Goal: Task Accomplishment & Management: Complete application form

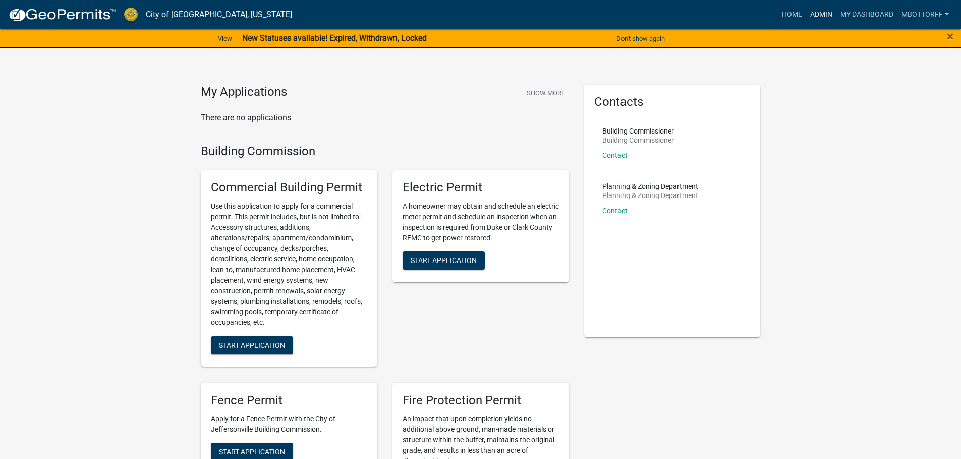
click at [819, 15] on link "Admin" at bounding box center [821, 14] width 30 height 19
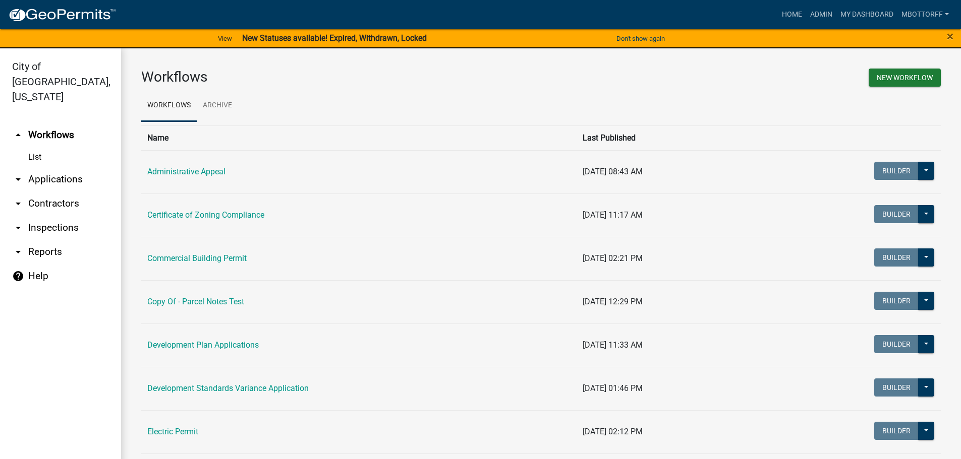
click at [47, 216] on link "arrow_drop_down Inspections" at bounding box center [60, 228] width 121 height 24
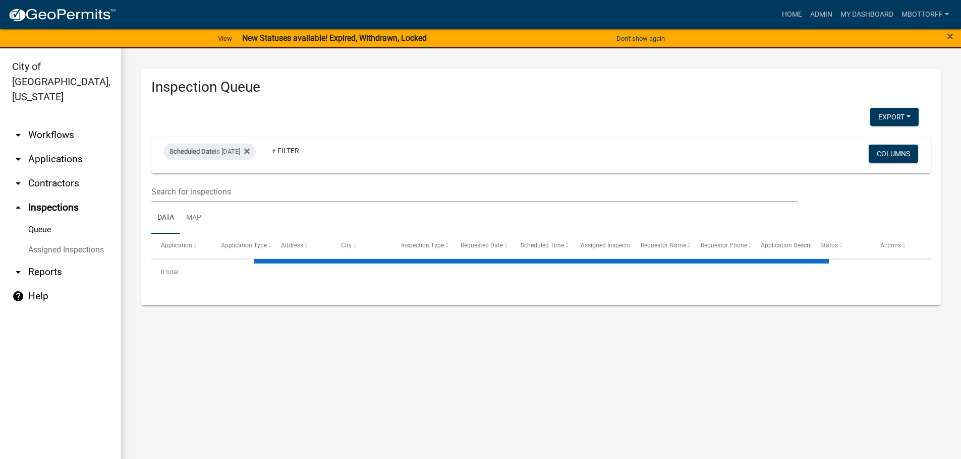
select select "3: 100"
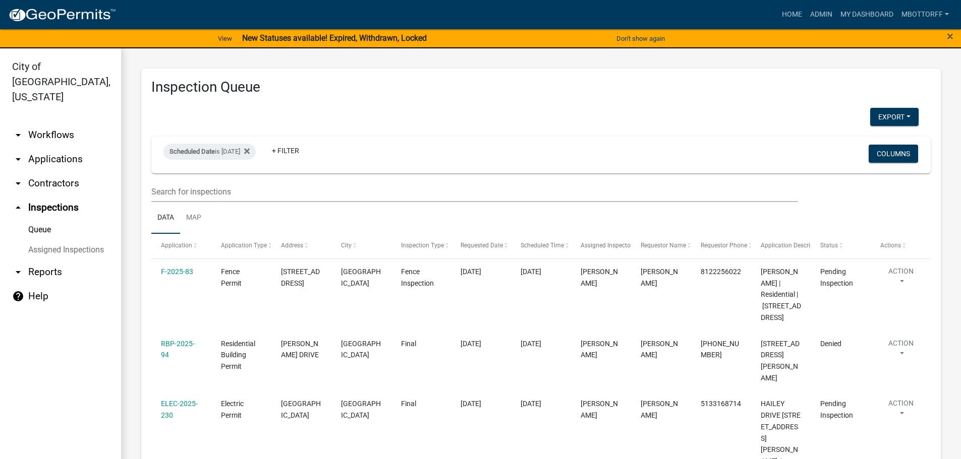
click at [44, 240] on link "Assigned Inspections" at bounding box center [60, 250] width 121 height 20
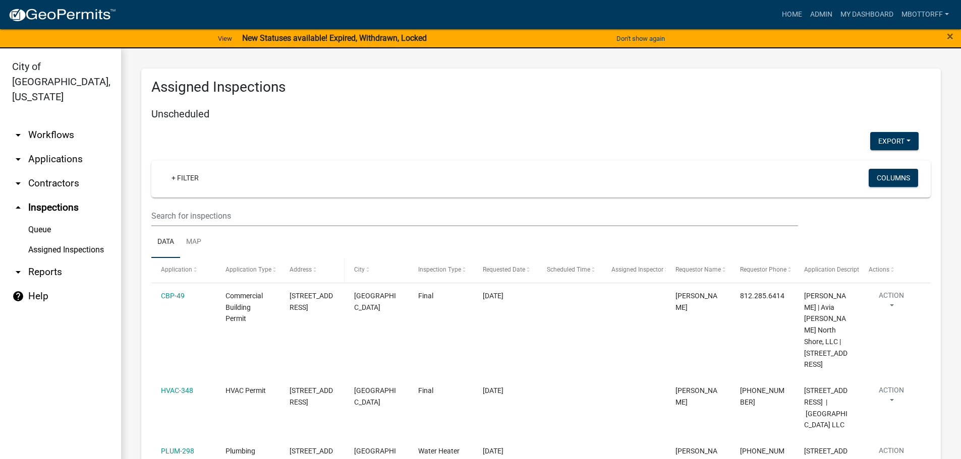
select select "3: 100"
click at [73, 240] on link "Assigned Inspections" at bounding box center [60, 250] width 121 height 20
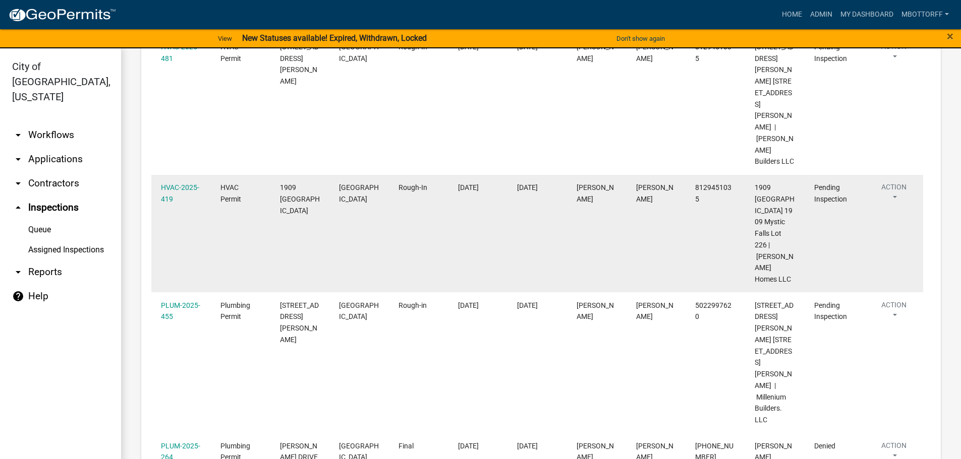
scroll to position [5496, 0]
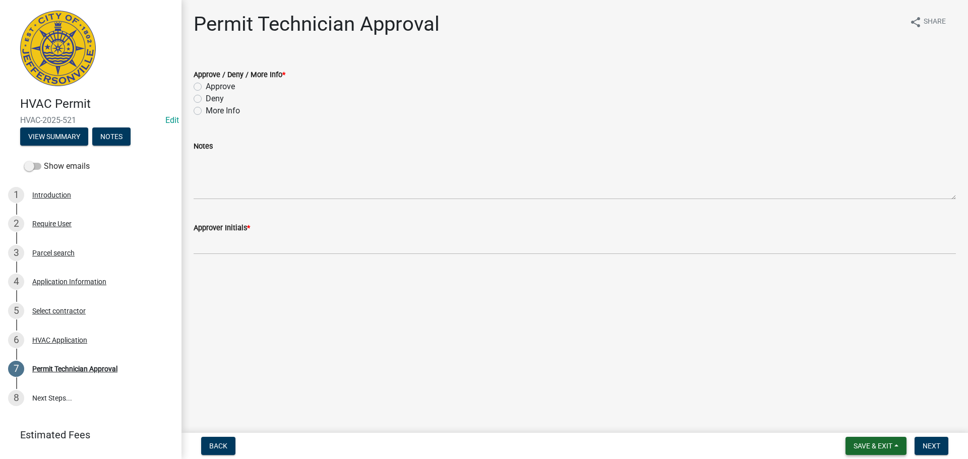
click at [857, 449] on span "Save & Exit" at bounding box center [873, 446] width 39 height 8
click at [858, 416] on button "Save & Exit" at bounding box center [866, 420] width 81 height 24
drag, startPoint x: 866, startPoint y: 449, endPoint x: 867, endPoint y: 444, distance: 5.1
click at [867, 449] on span "Save & Exit" at bounding box center [873, 446] width 39 height 8
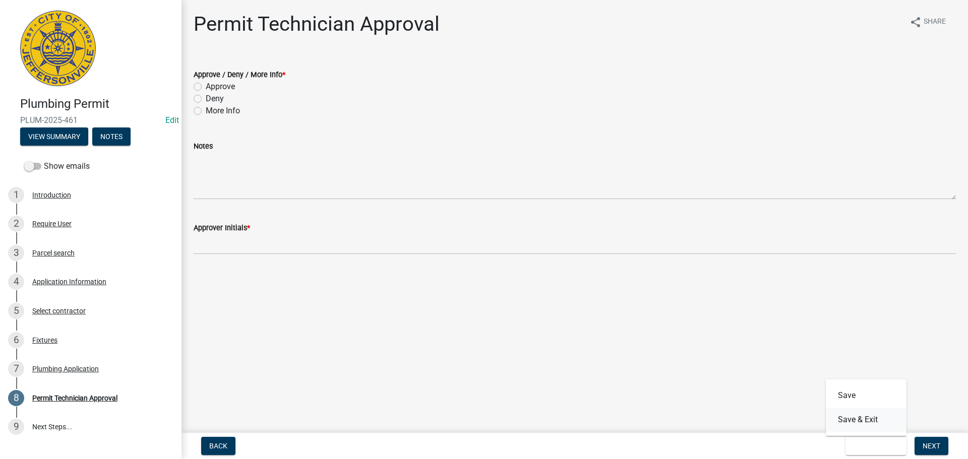
click at [862, 420] on button "Save & Exit" at bounding box center [866, 420] width 81 height 24
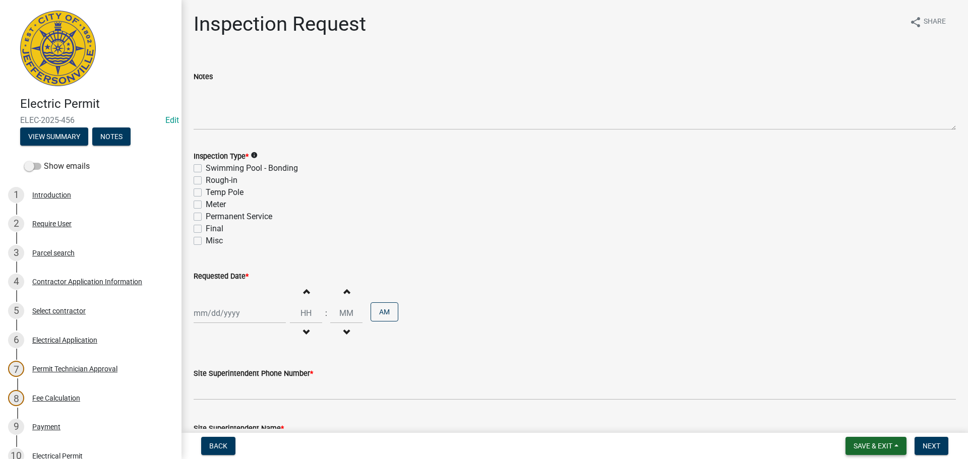
click at [876, 446] on span "Save & Exit" at bounding box center [873, 446] width 39 height 8
click at [862, 422] on button "Save & Exit" at bounding box center [866, 420] width 81 height 24
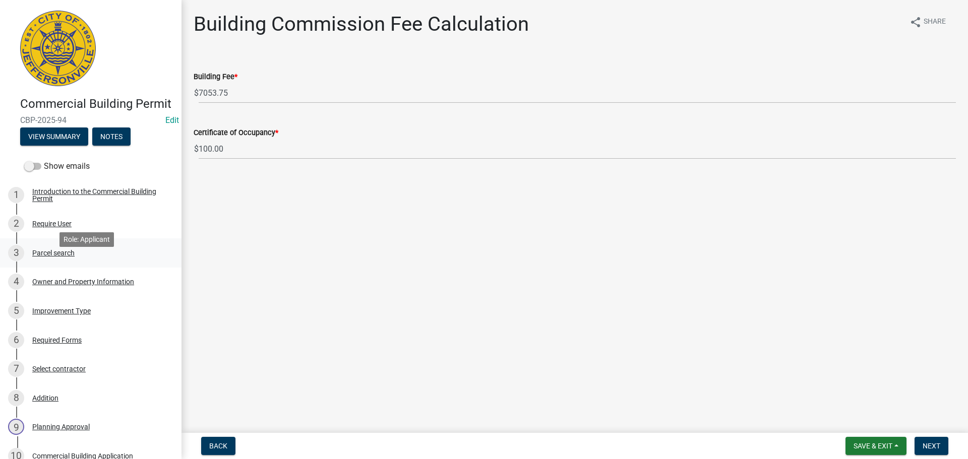
click at [56, 257] on div "Parcel search" at bounding box center [53, 253] width 42 height 7
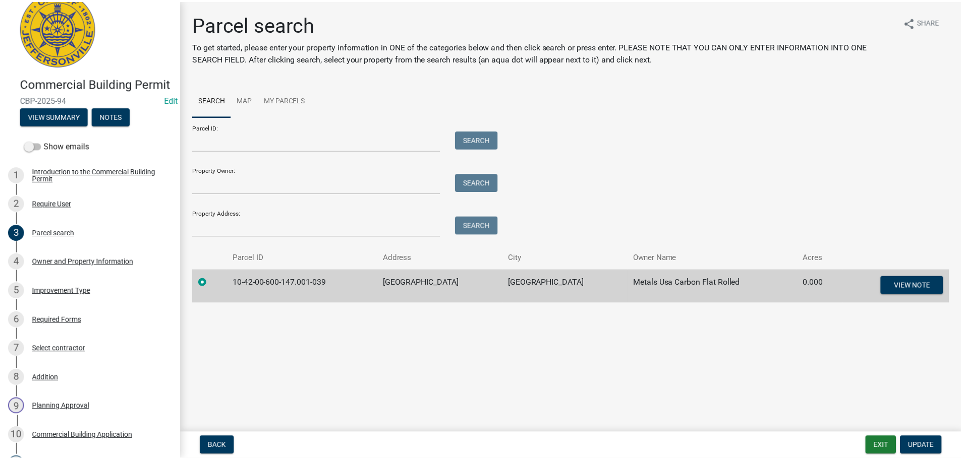
scroll to position [359, 0]
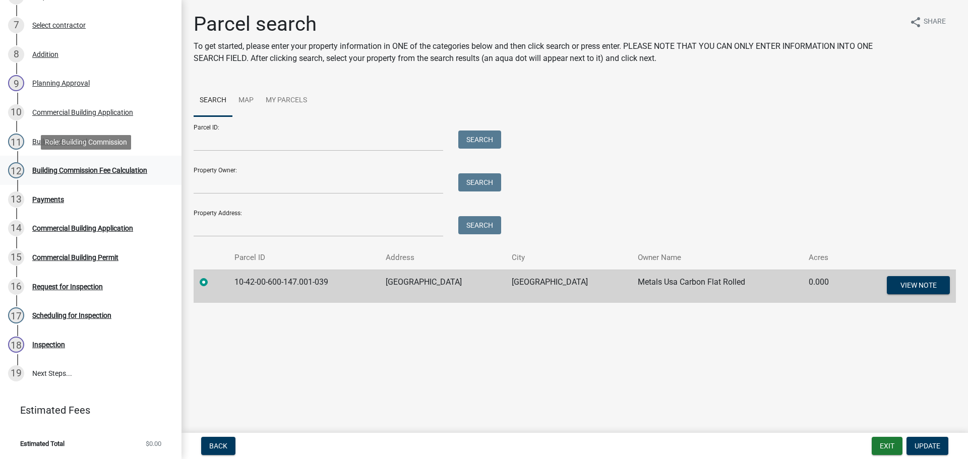
click at [44, 169] on div "Building Commission Fee Calculation" at bounding box center [89, 170] width 115 height 7
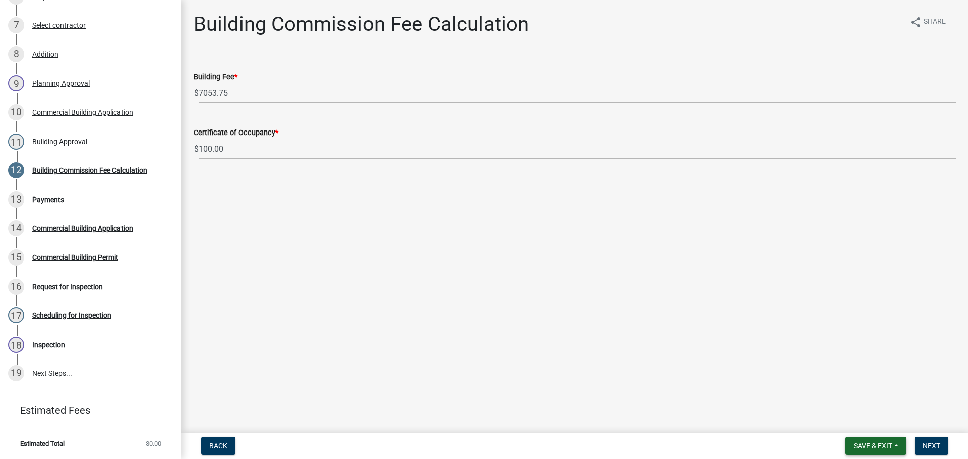
click at [864, 449] on span "Save & Exit" at bounding box center [873, 446] width 39 height 8
click at [859, 426] on button "Save & Exit" at bounding box center [866, 420] width 81 height 24
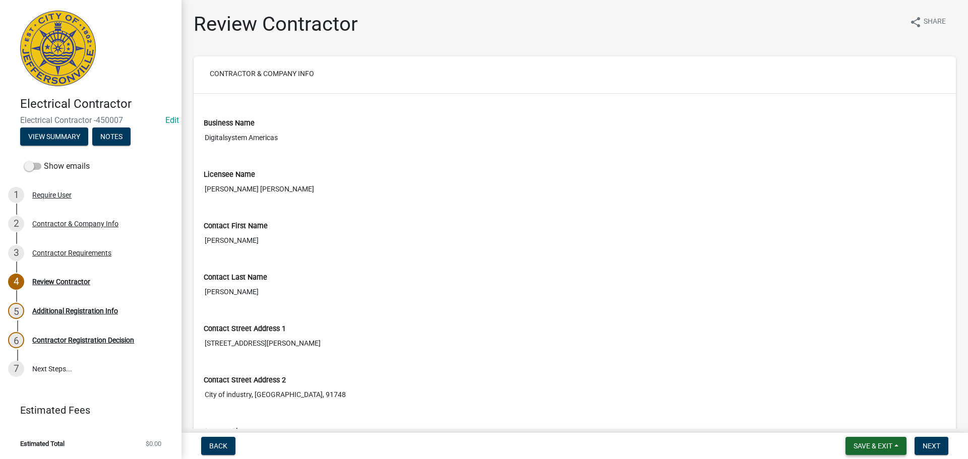
click at [857, 444] on span "Save & Exit" at bounding box center [873, 446] width 39 height 8
click at [871, 418] on button "Save & Exit" at bounding box center [866, 420] width 81 height 24
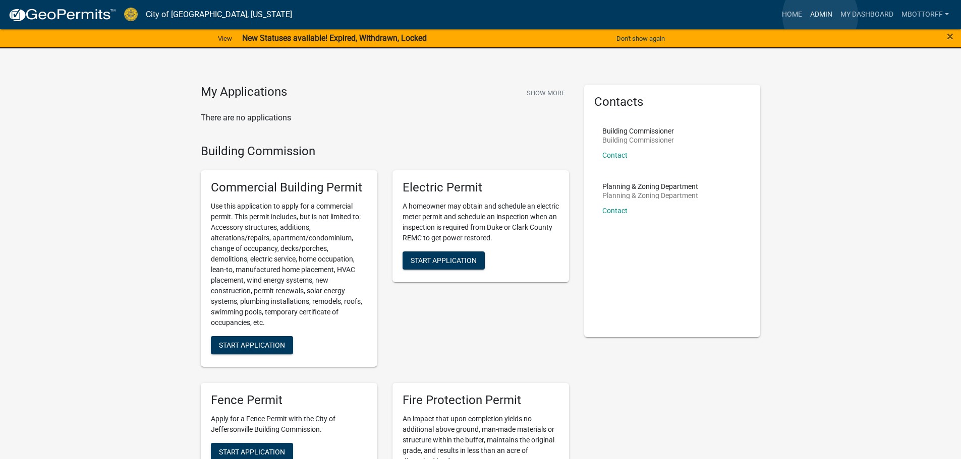
click at [820, 16] on link "Admin" at bounding box center [821, 14] width 30 height 19
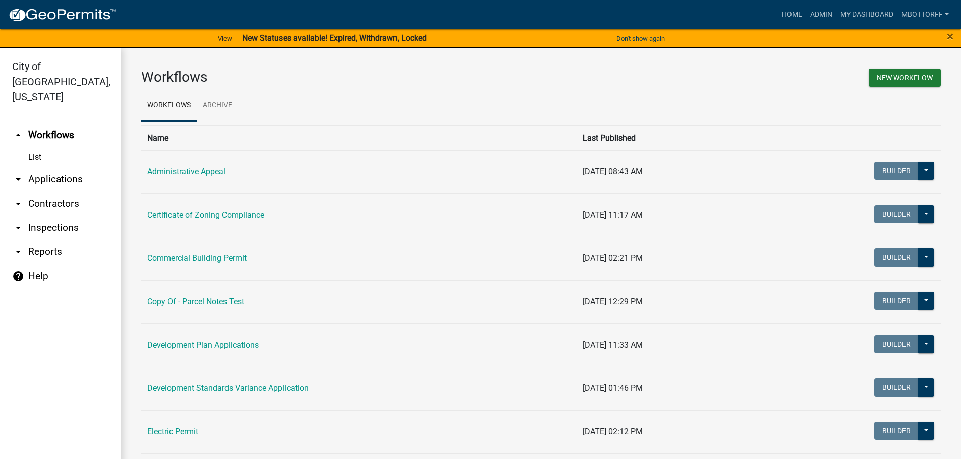
click at [50, 167] on link "arrow_drop_down Applications" at bounding box center [60, 179] width 121 height 24
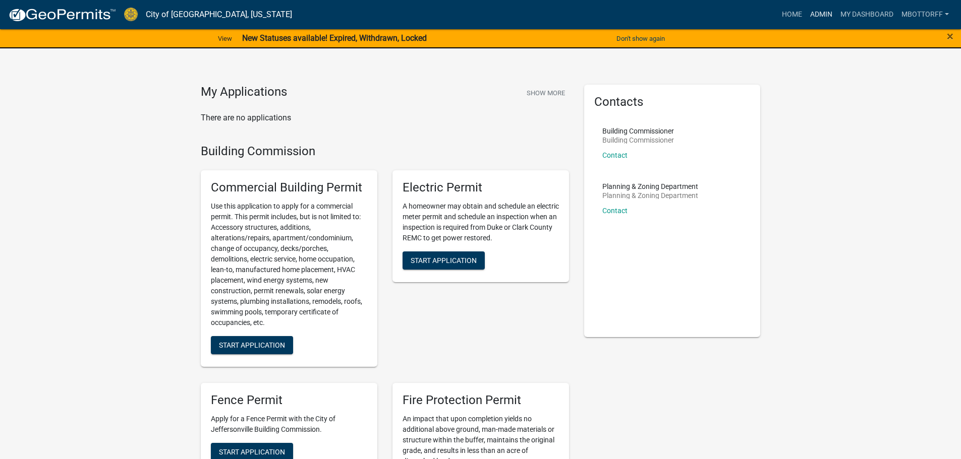
click at [820, 16] on link "Admin" at bounding box center [821, 14] width 30 height 19
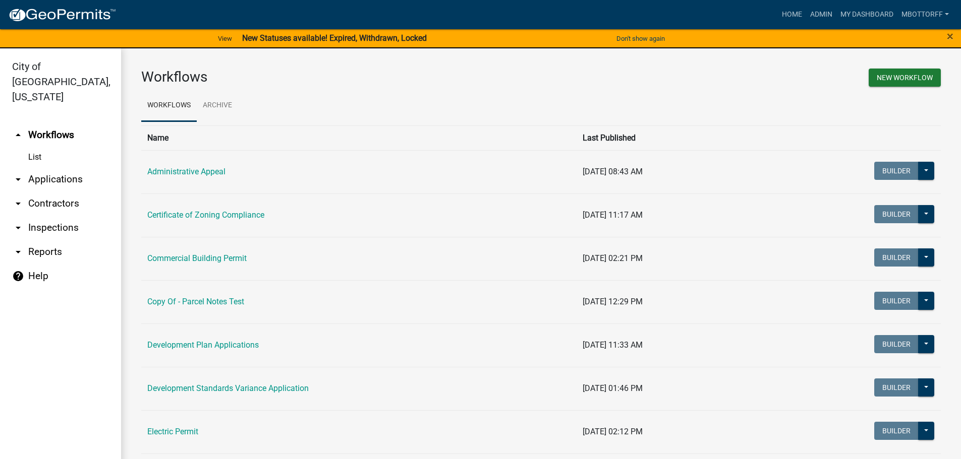
click at [43, 192] on link "arrow_drop_down Contractors" at bounding box center [60, 204] width 121 height 24
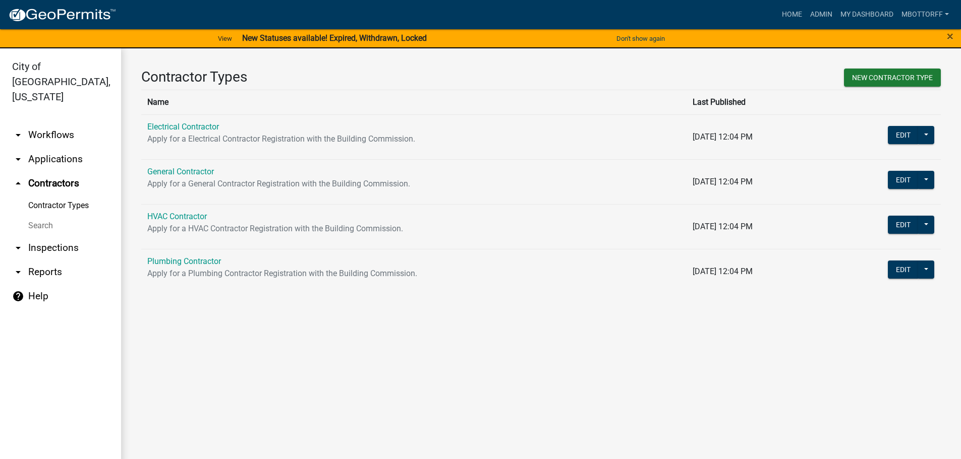
click at [39, 216] on link "Search" at bounding box center [60, 226] width 121 height 20
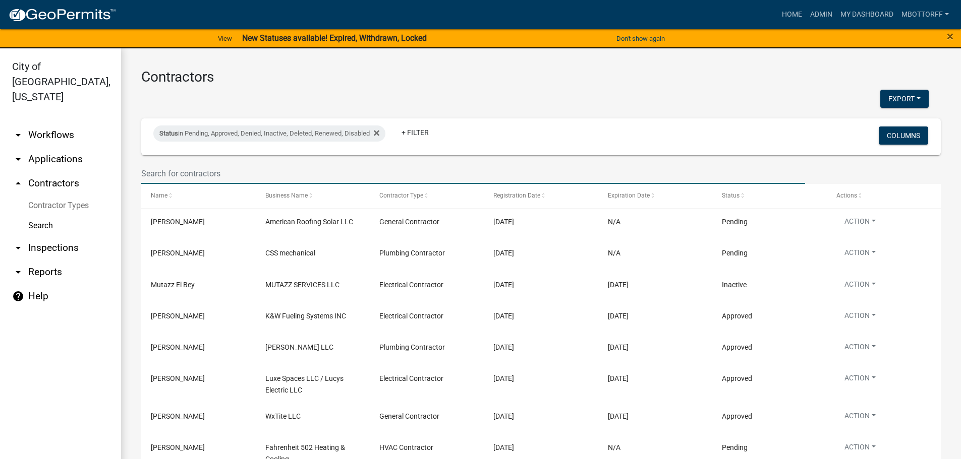
click at [184, 173] on input "text" at bounding box center [473, 173] width 664 height 21
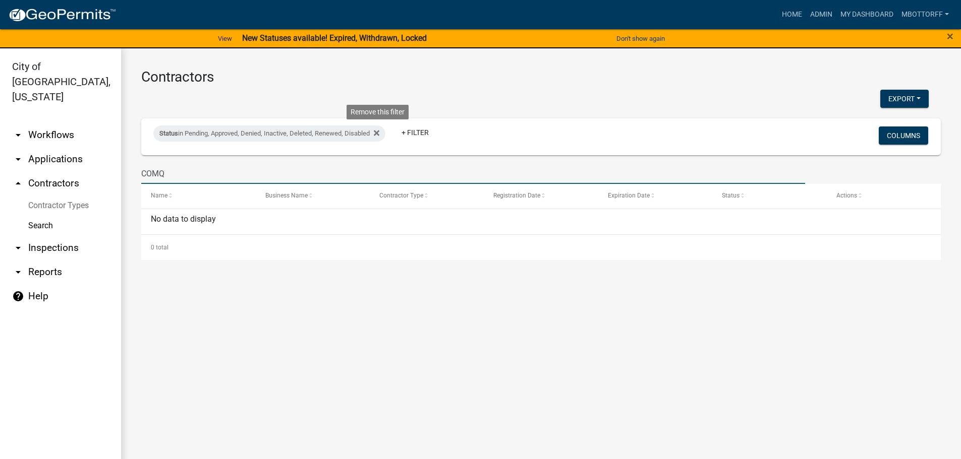
drag, startPoint x: 378, startPoint y: 132, endPoint x: 369, endPoint y: 132, distance: 9.1
click at [377, 132] on icon at bounding box center [377, 134] width 6 height 6
click at [176, 173] on input "COMQ" at bounding box center [473, 173] width 664 height 21
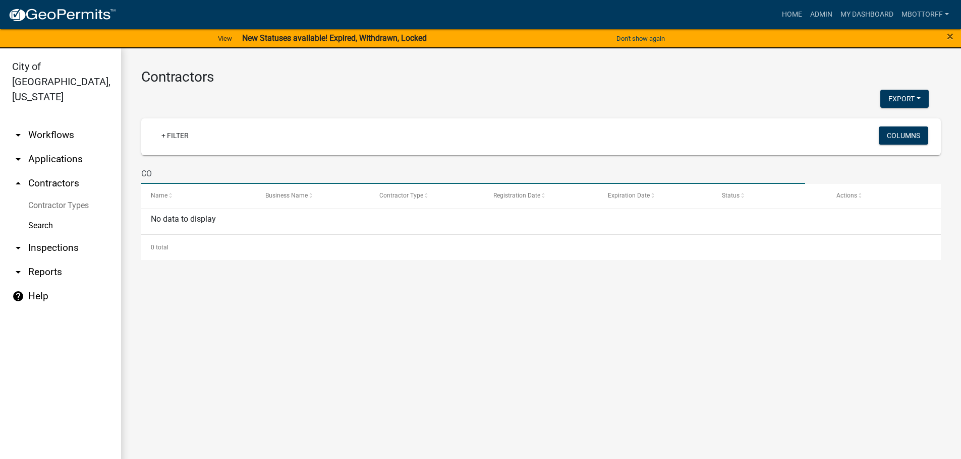
type input "C"
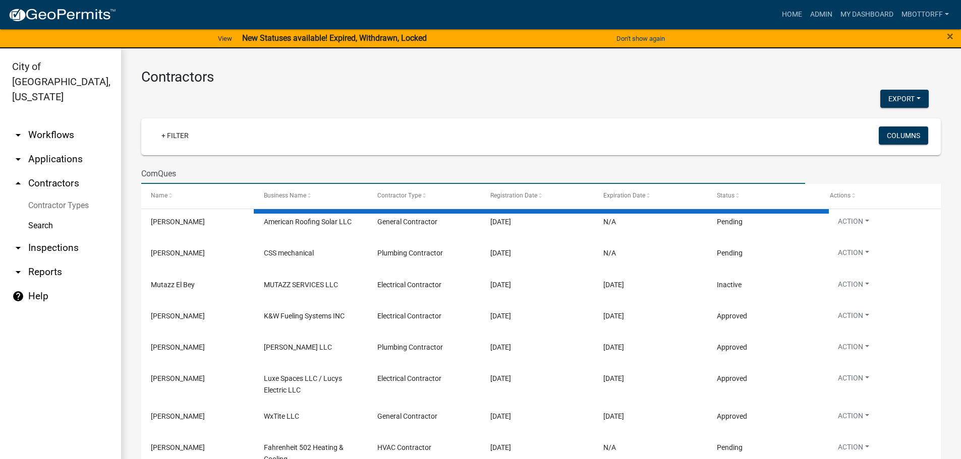
type input "ComQuest"
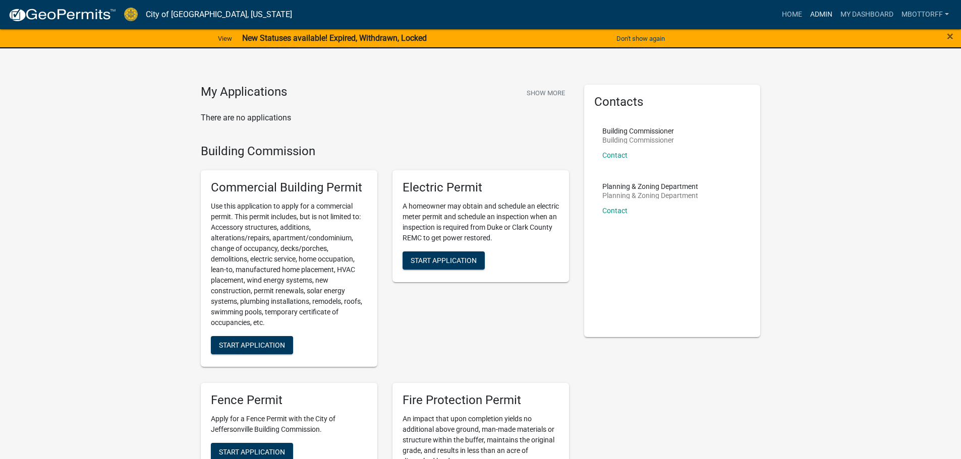
click at [812, 14] on link "Admin" at bounding box center [821, 14] width 30 height 19
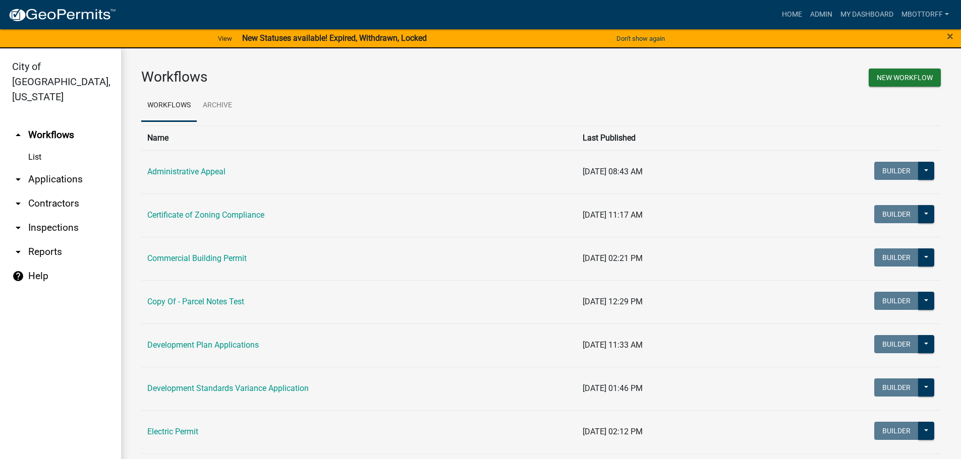
drag, startPoint x: 47, startPoint y: 162, endPoint x: 71, endPoint y: 162, distance: 23.7
click at [47, 167] on link "arrow_drop_down Applications" at bounding box center [60, 179] width 121 height 24
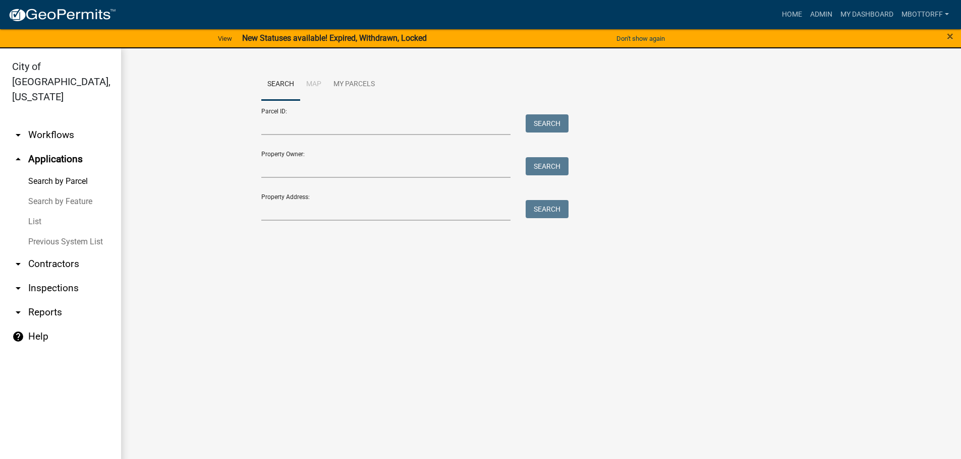
click at [53, 276] on link "arrow_drop_down Inspections" at bounding box center [60, 288] width 121 height 24
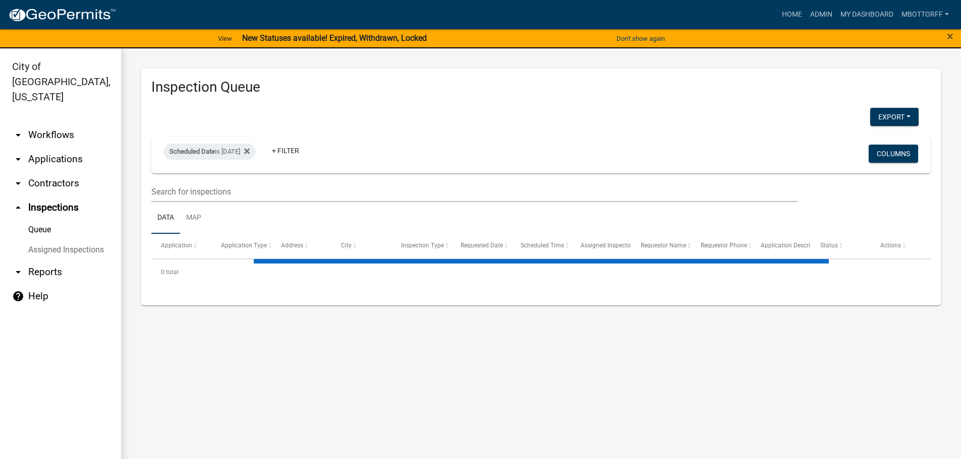
select select "3: 100"
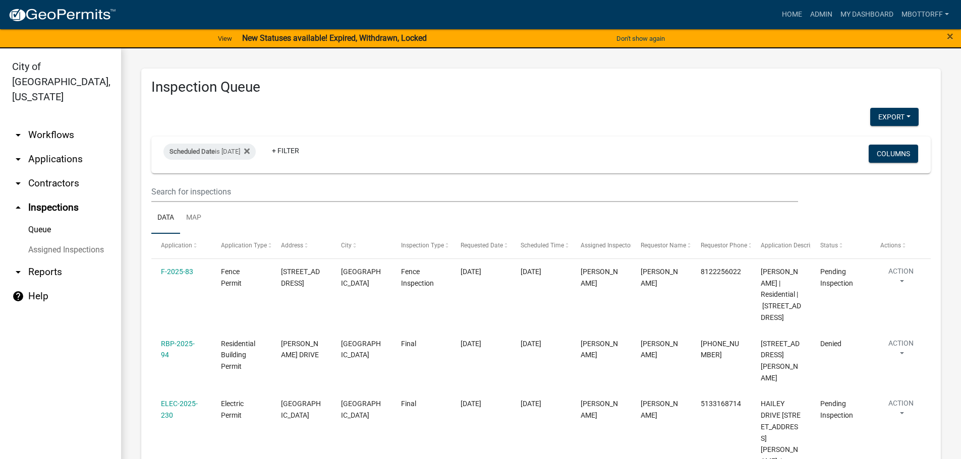
click at [80, 240] on link "Assigned Inspections" at bounding box center [60, 250] width 121 height 20
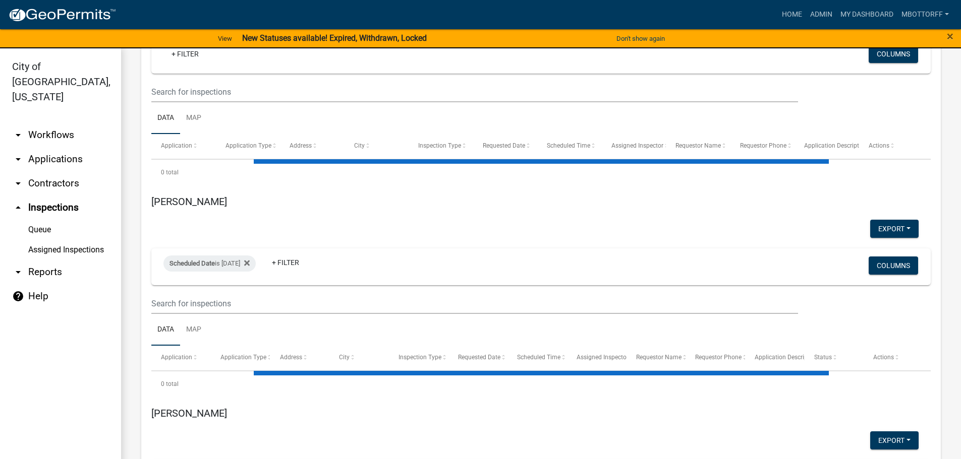
select select "3: 100"
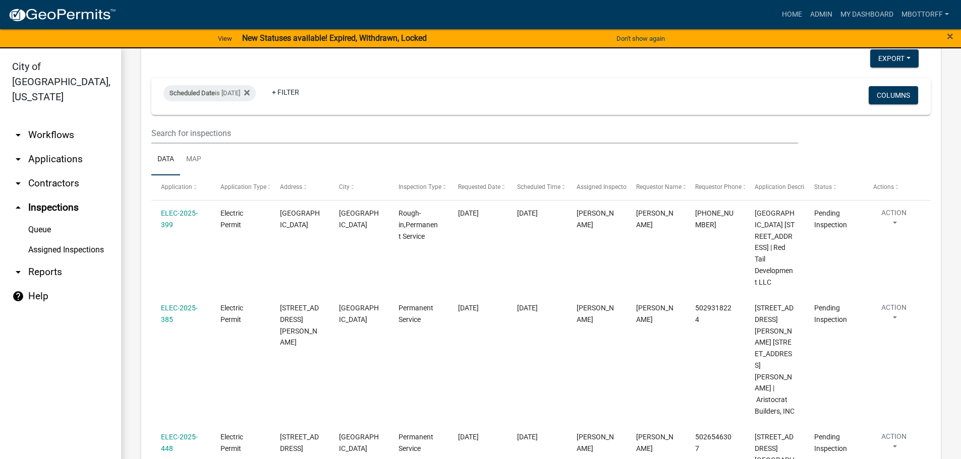
scroll to position [2723, 0]
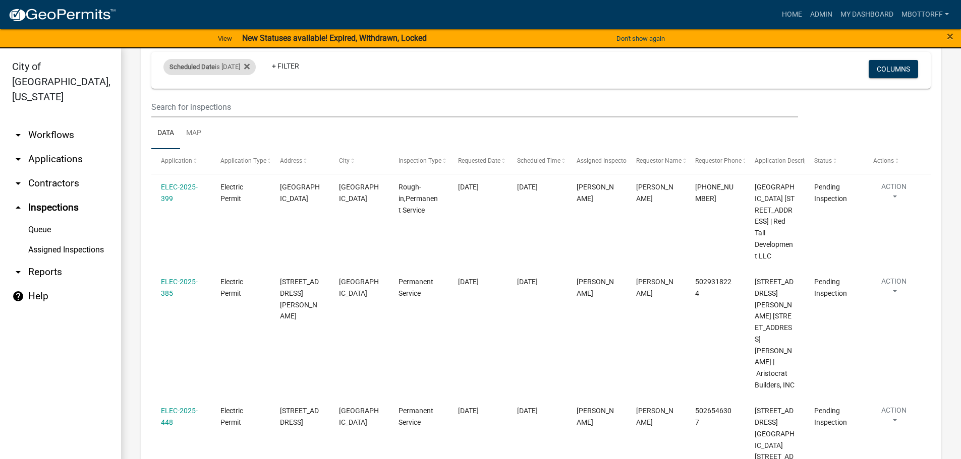
click at [250, 75] on div "Scheduled Date is 08/21/2025" at bounding box center [209, 67] width 92 height 16
click at [248, 148] on input "2025-08-21" at bounding box center [218, 150] width 71 height 21
type input "2025-08-20"
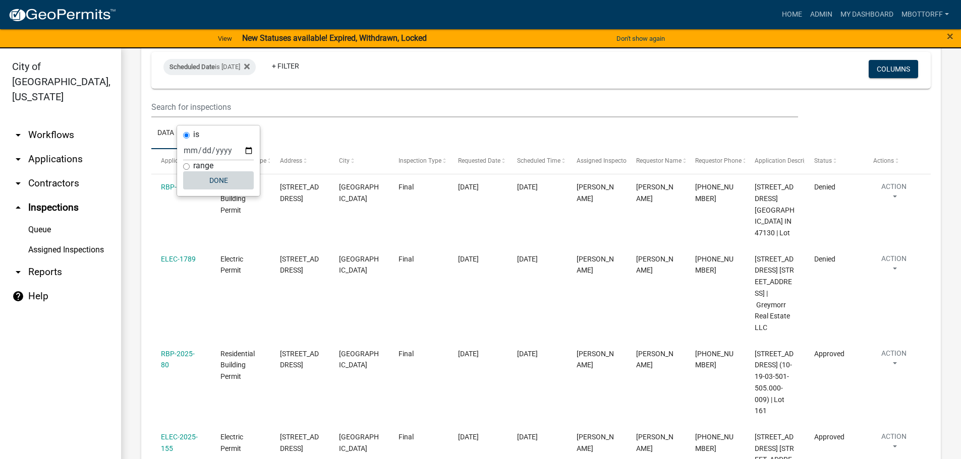
click at [219, 183] on button "Done" at bounding box center [218, 180] width 71 height 18
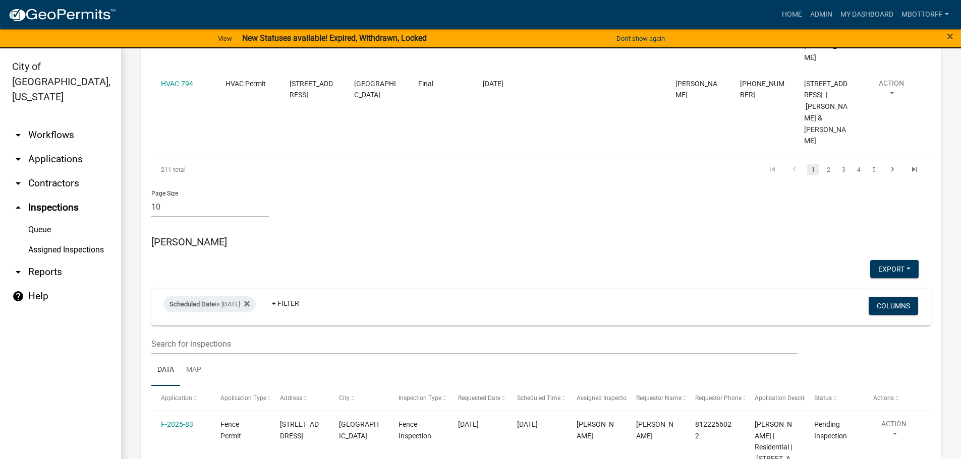
scroll to position [1059, 0]
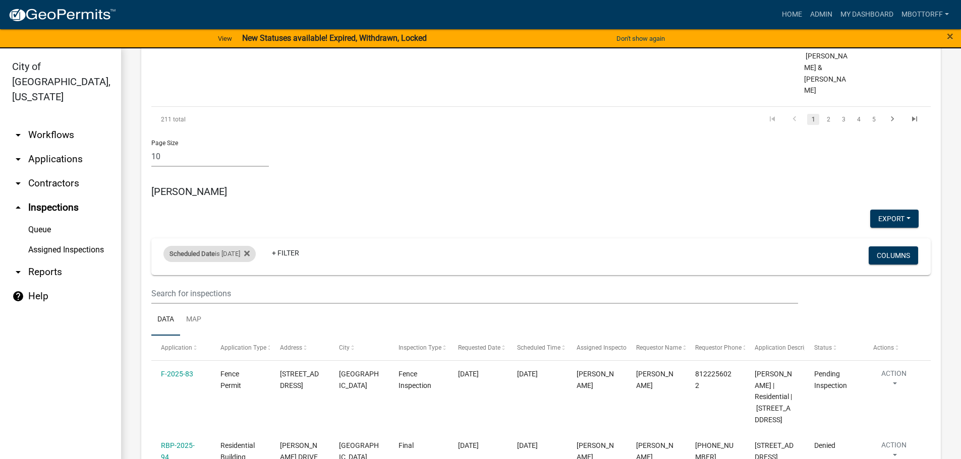
click at [233, 246] on div "Scheduled Date is 08/21/2025" at bounding box center [209, 254] width 92 height 16
click at [250, 223] on input "2025-08-21" at bounding box center [218, 223] width 71 height 21
type input "2025-08-20"
select select "1: 25"
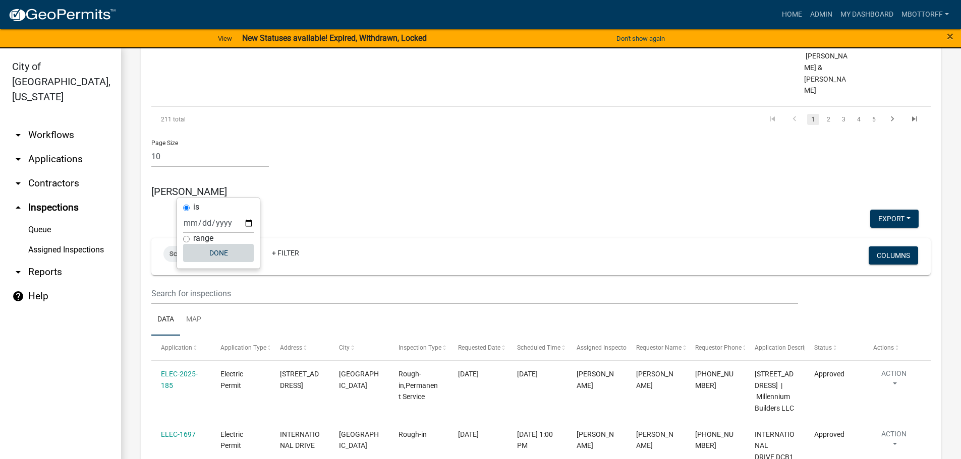
click at [217, 256] on button "Done" at bounding box center [218, 253] width 71 height 18
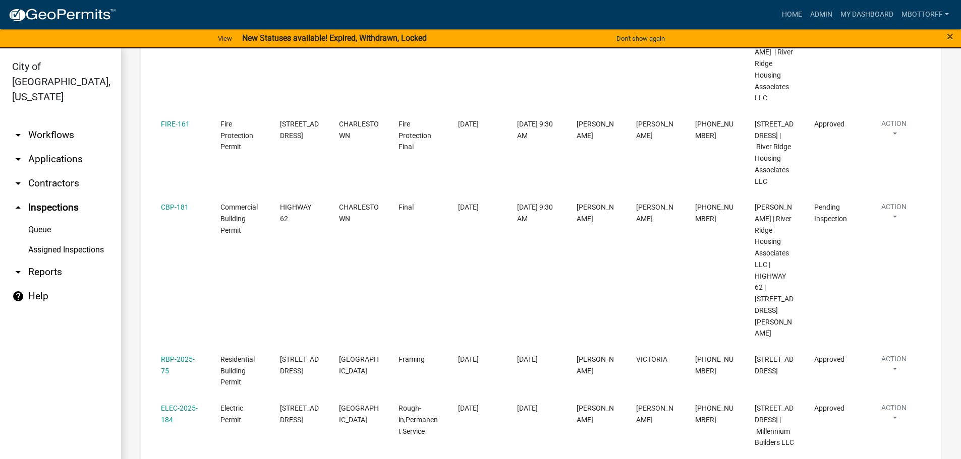
scroll to position [1664, 0]
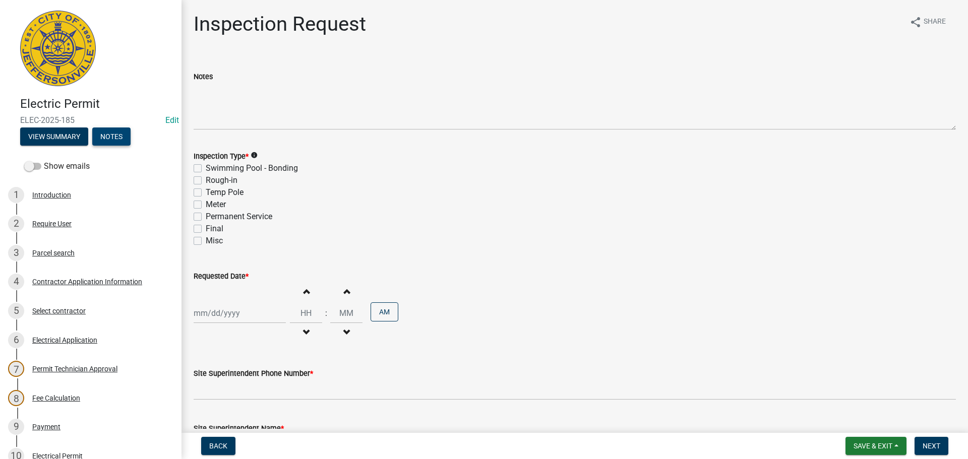
click at [114, 135] on button "Notes" at bounding box center [111, 137] width 38 height 18
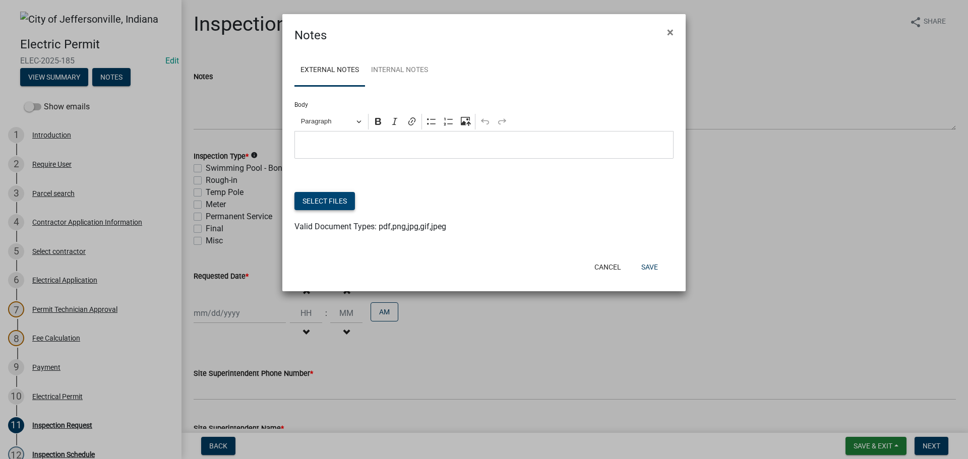
click at [331, 198] on button "Select files" at bounding box center [324, 201] width 61 height 18
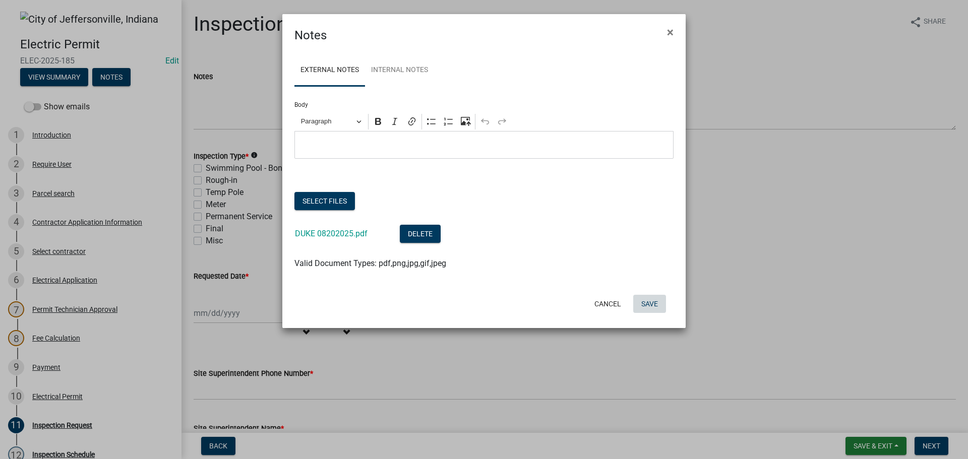
click at [643, 305] on button "Save" at bounding box center [649, 304] width 33 height 18
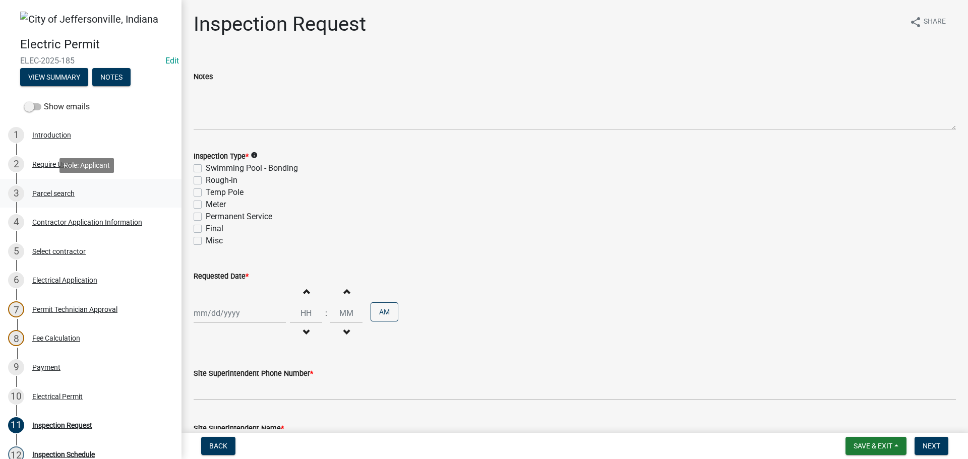
click at [50, 192] on div "Parcel search" at bounding box center [53, 193] width 42 height 7
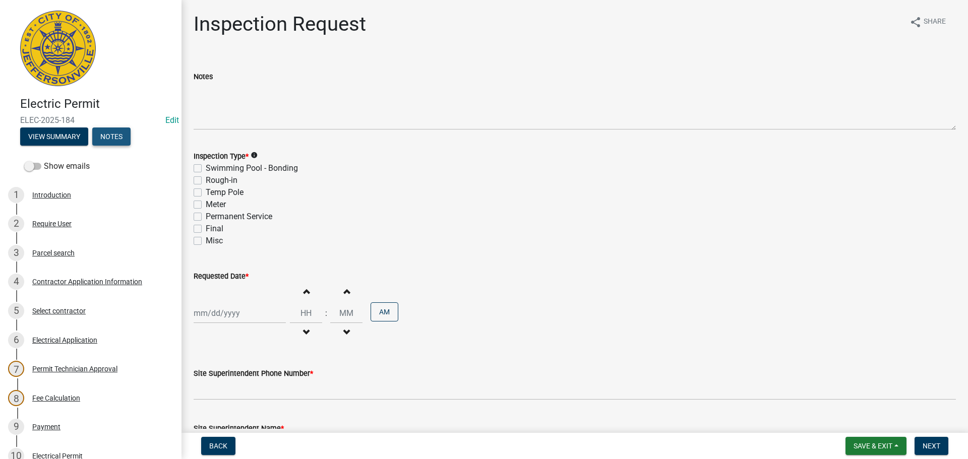
click at [109, 139] on button "Notes" at bounding box center [111, 137] width 38 height 18
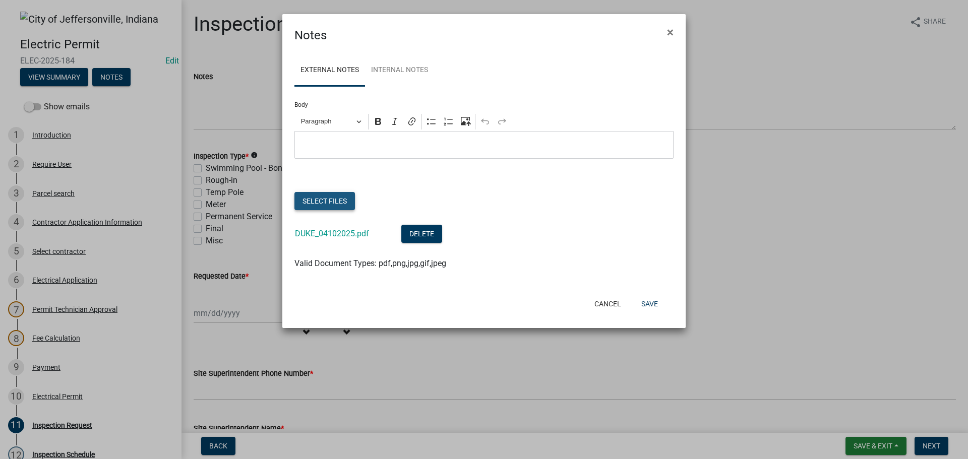
click at [345, 200] on button "Select files" at bounding box center [324, 201] width 61 height 18
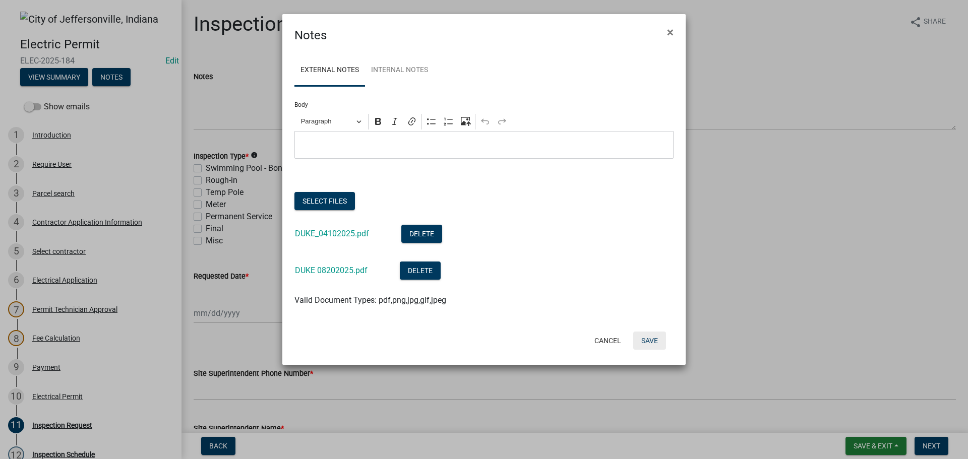
click at [648, 340] on button "Save" at bounding box center [649, 341] width 33 height 18
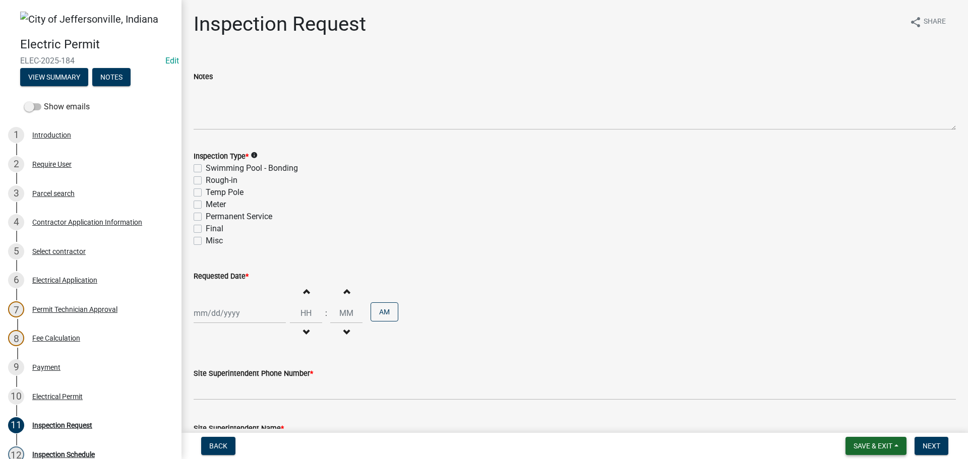
click at [873, 448] on span "Save & Exit" at bounding box center [873, 446] width 39 height 8
click at [860, 422] on button "Save & Exit" at bounding box center [866, 420] width 81 height 24
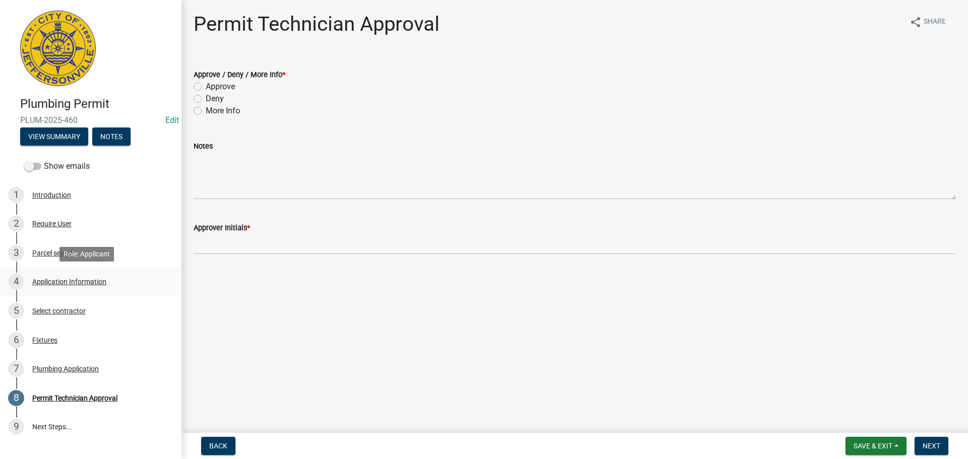
click at [44, 281] on div "Application Information" at bounding box center [69, 281] width 74 height 7
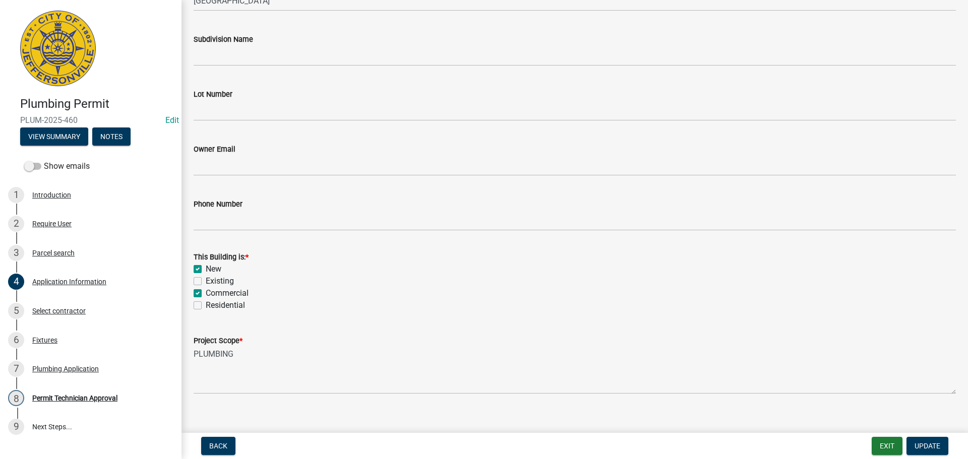
scroll to position [295, 0]
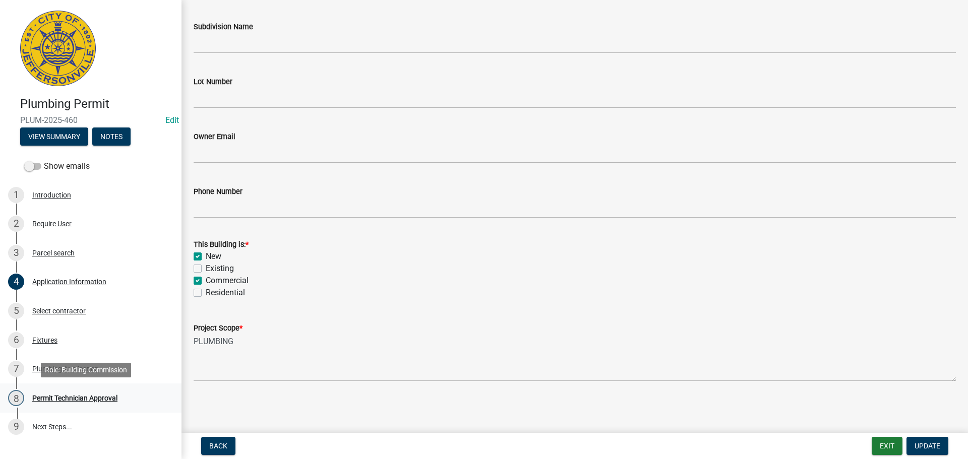
click at [79, 397] on div "Permit Technician Approval" at bounding box center [74, 398] width 85 height 7
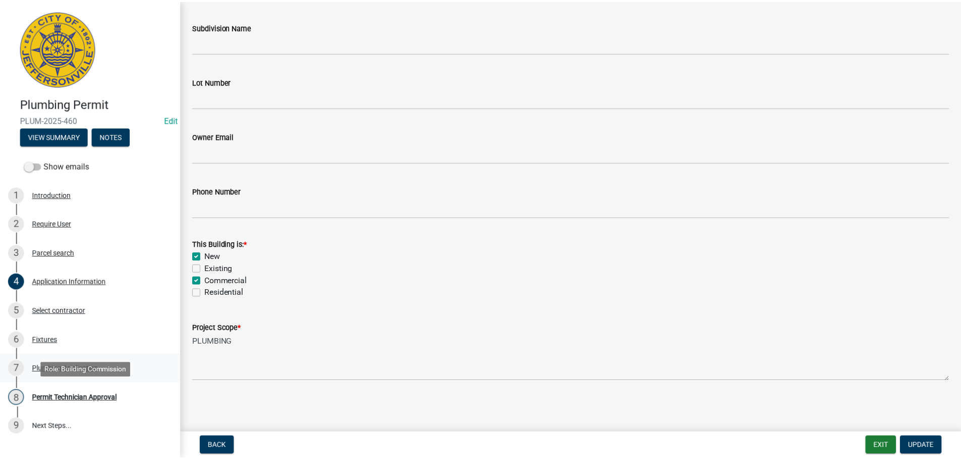
scroll to position [0, 0]
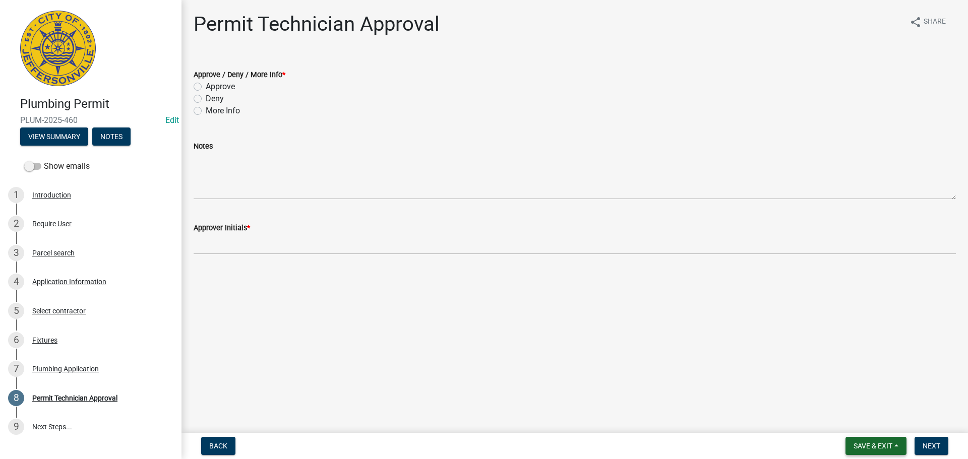
click at [863, 445] on span "Save & Exit" at bounding box center [873, 446] width 39 height 8
click at [852, 424] on button "Save & Exit" at bounding box center [866, 420] width 81 height 24
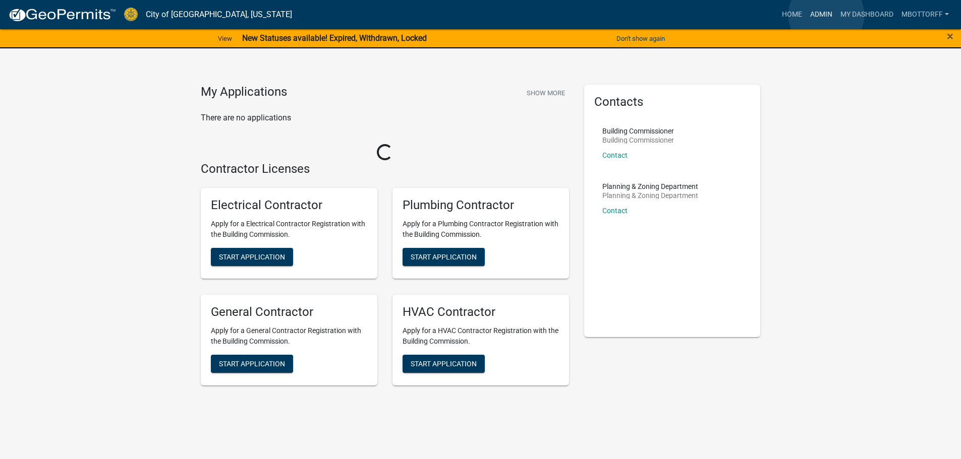
click at [826, 15] on link "Admin" at bounding box center [821, 14] width 30 height 19
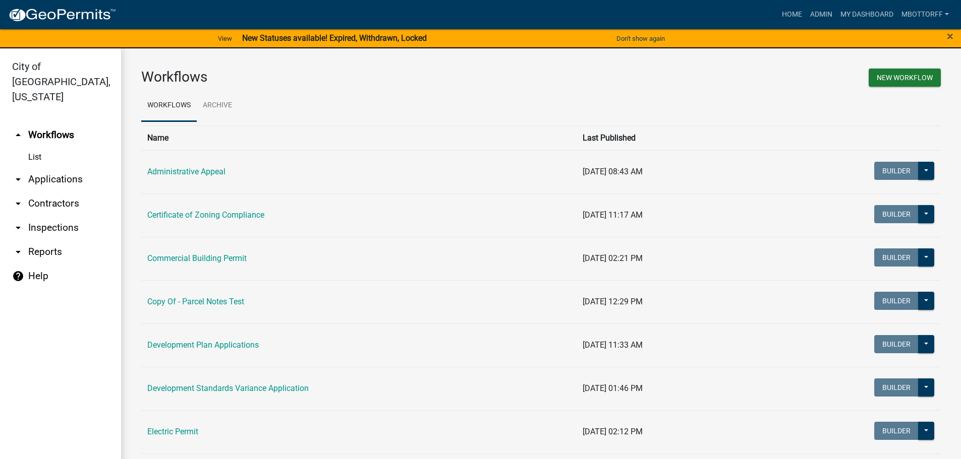
click at [52, 167] on link "arrow_drop_down Applications" at bounding box center [60, 179] width 121 height 24
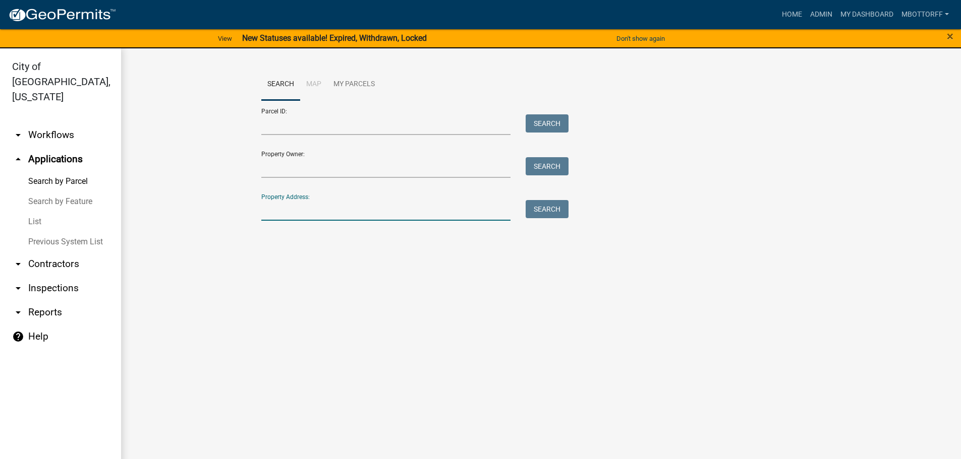
click at [310, 201] on input "Property Address:" at bounding box center [386, 210] width 250 height 21
type input "907 PE"
click at [543, 207] on button "Search" at bounding box center [546, 209] width 43 height 18
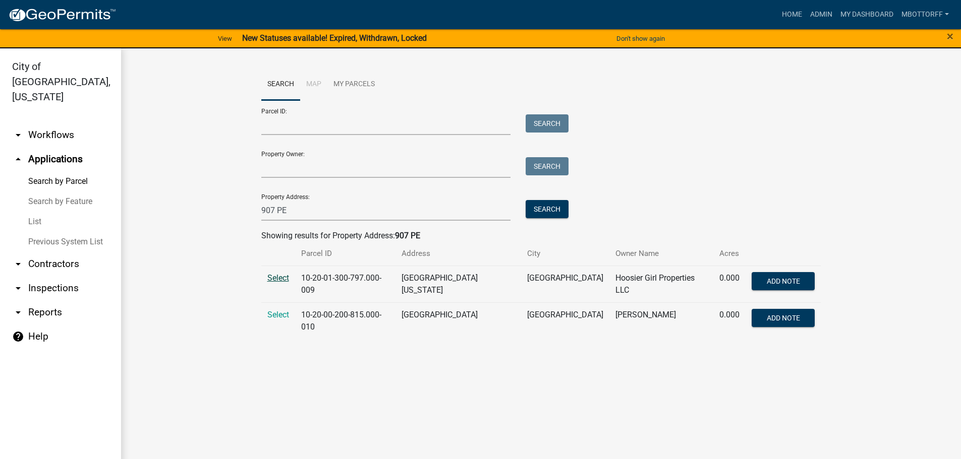
click at [279, 279] on span "Select" at bounding box center [278, 278] width 22 height 10
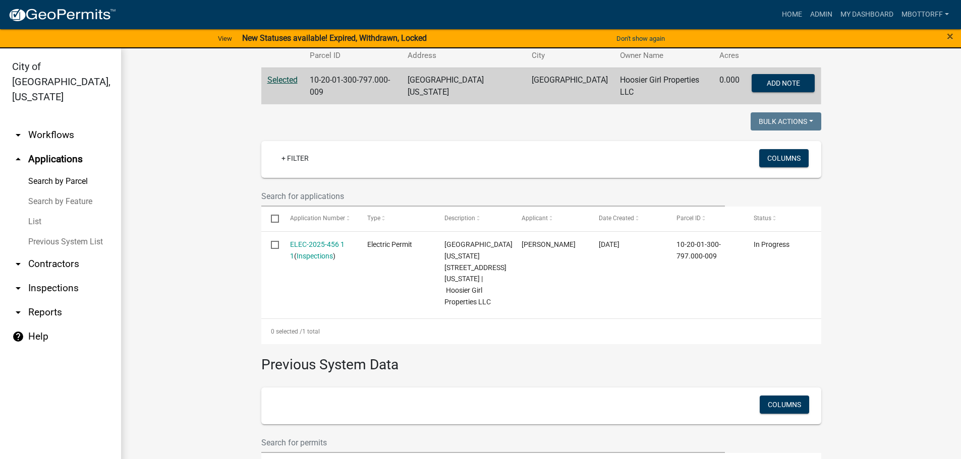
scroll to position [252, 0]
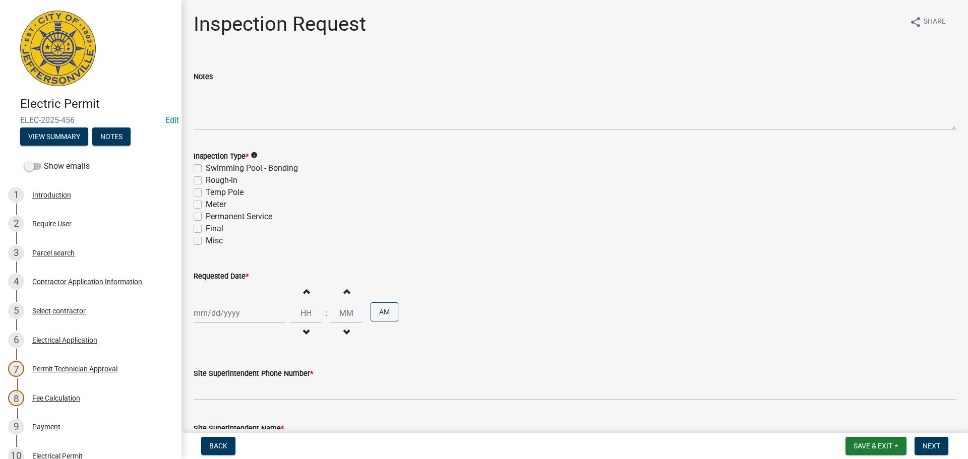
click at [206, 215] on label "Permanent Service" at bounding box center [239, 217] width 67 height 12
click at [206, 215] on input "Permanent Service" at bounding box center [209, 214] width 7 height 7
checkbox input "true"
checkbox input "false"
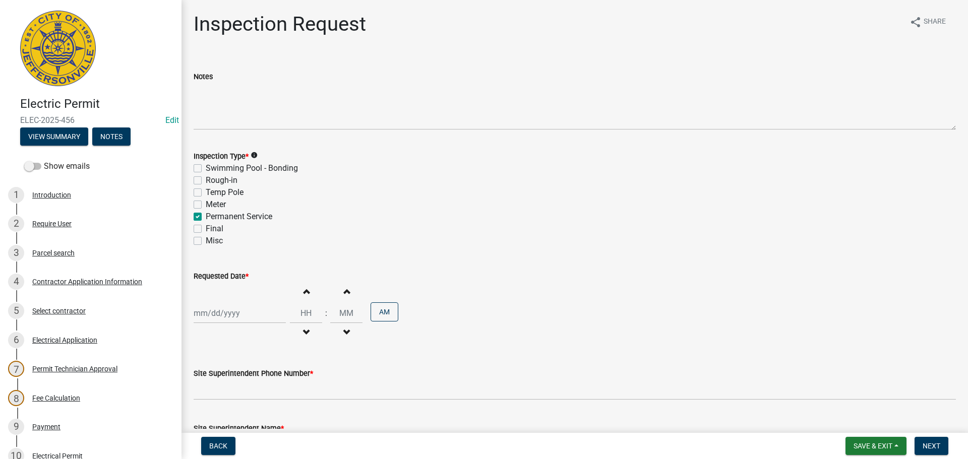
checkbox input "false"
checkbox input "true"
checkbox input "false"
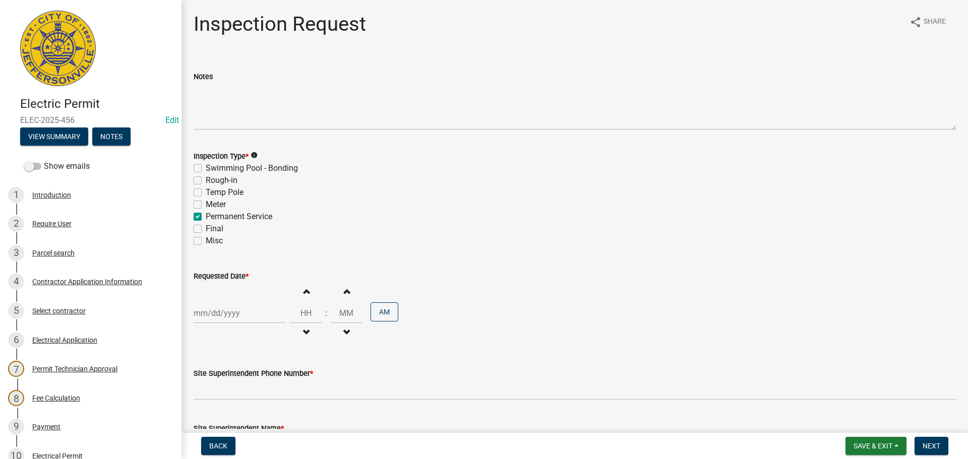
click at [206, 228] on label "Final" at bounding box center [215, 229] width 18 height 12
click at [206, 228] on input "Final" at bounding box center [209, 226] width 7 height 7
checkbox input "true"
checkbox input "false"
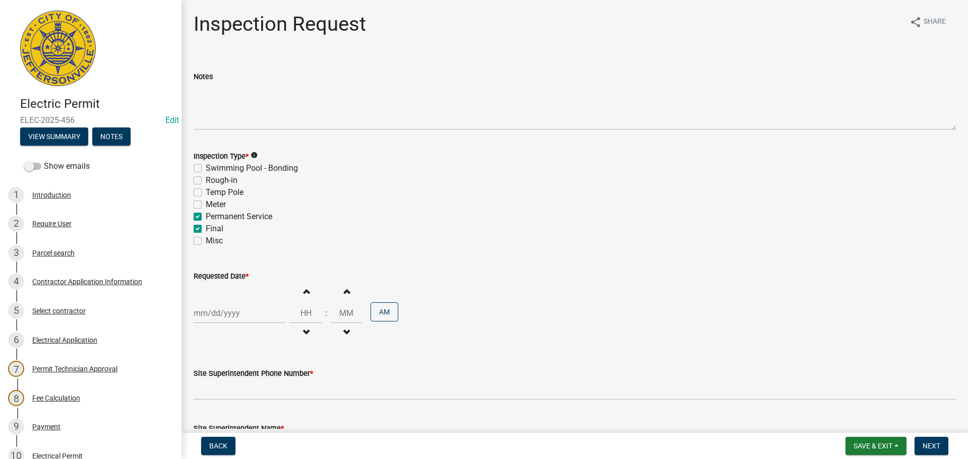
checkbox input "false"
checkbox input "true"
checkbox input "false"
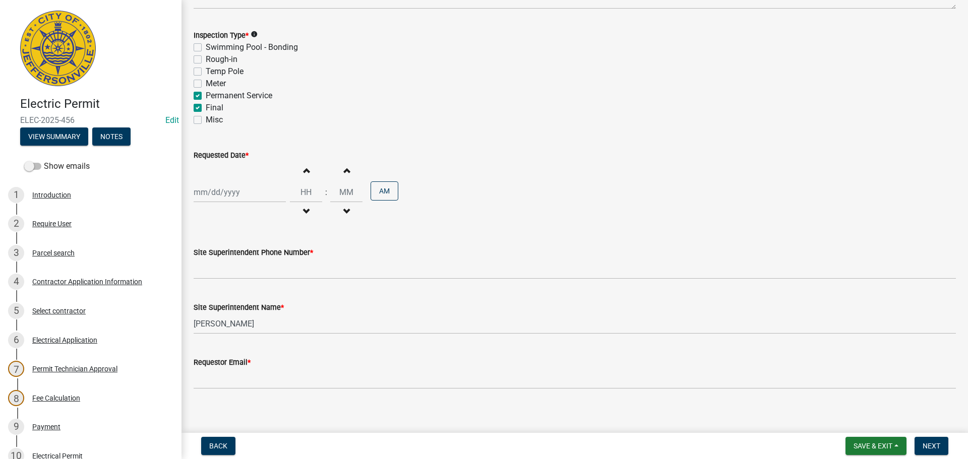
scroll to position [129, 0]
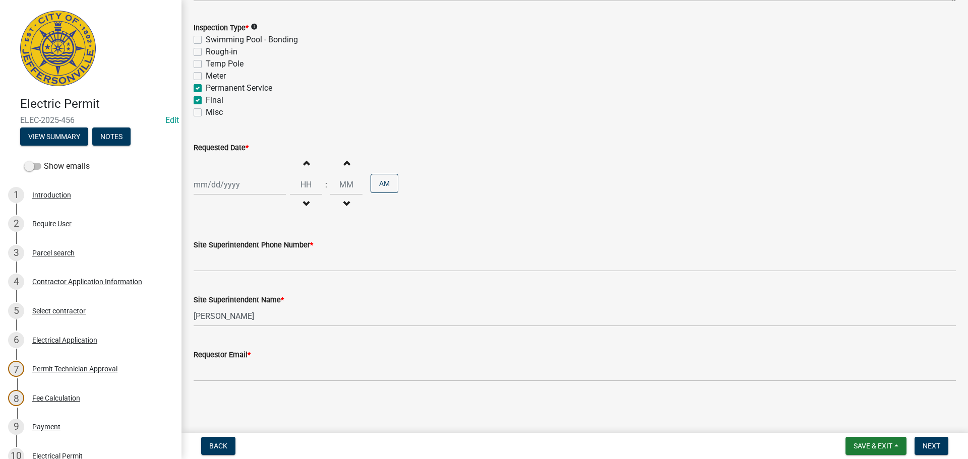
click at [222, 184] on div at bounding box center [240, 184] width 92 height 21
select select "8"
select select "2025"
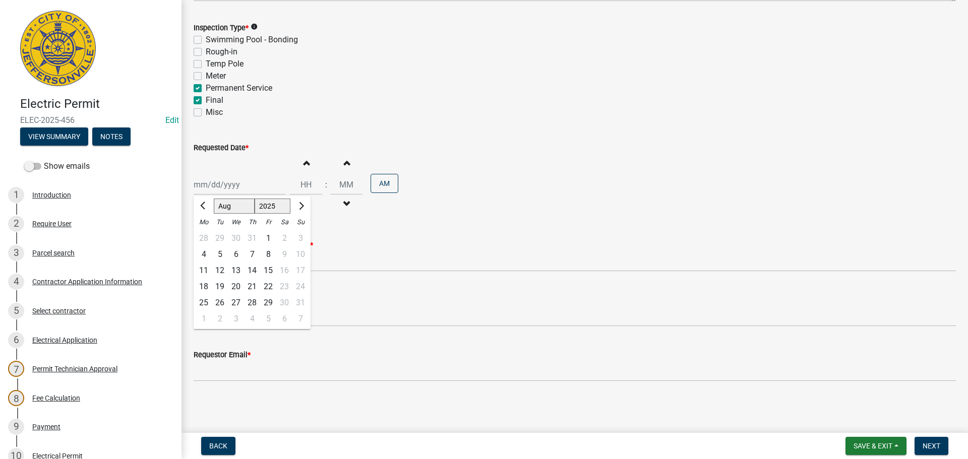
click at [377, 301] on div "Site Superintendent Name *" at bounding box center [575, 300] width 762 height 12
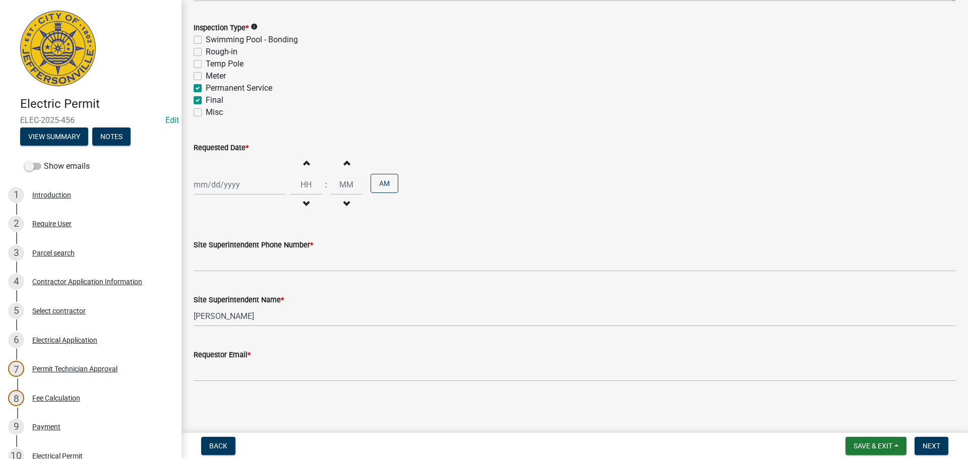
click at [224, 182] on div at bounding box center [240, 184] width 92 height 21
select select "8"
select select "2025"
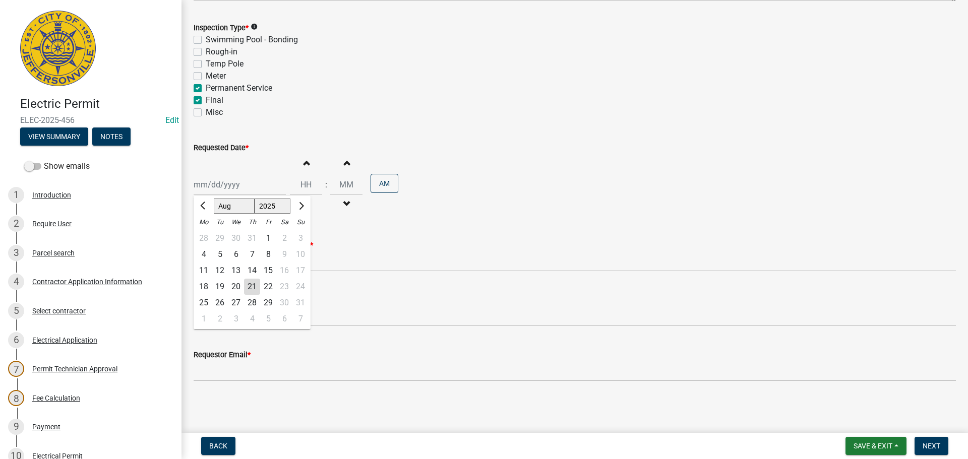
click at [267, 288] on div "22" at bounding box center [268, 287] width 16 height 16
type input "08/22/2025"
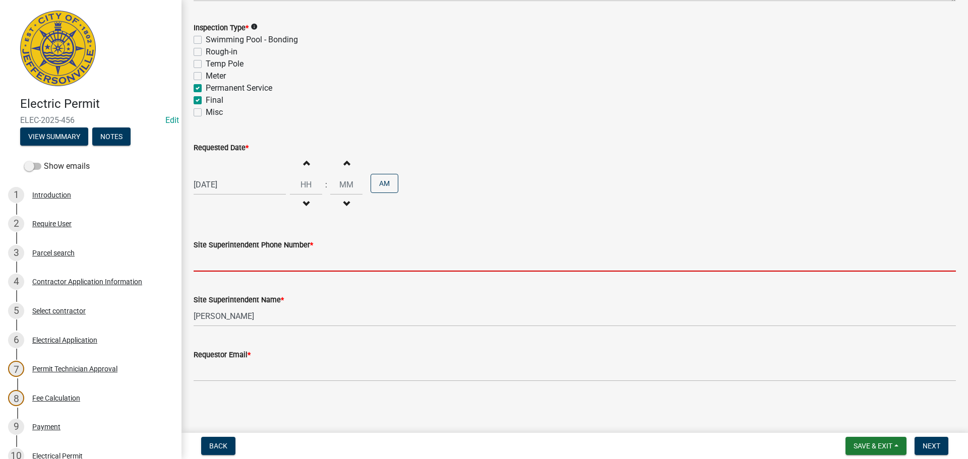
click at [220, 266] on input "Site Superintendent Phone Number *" at bounding box center [575, 261] width 762 height 21
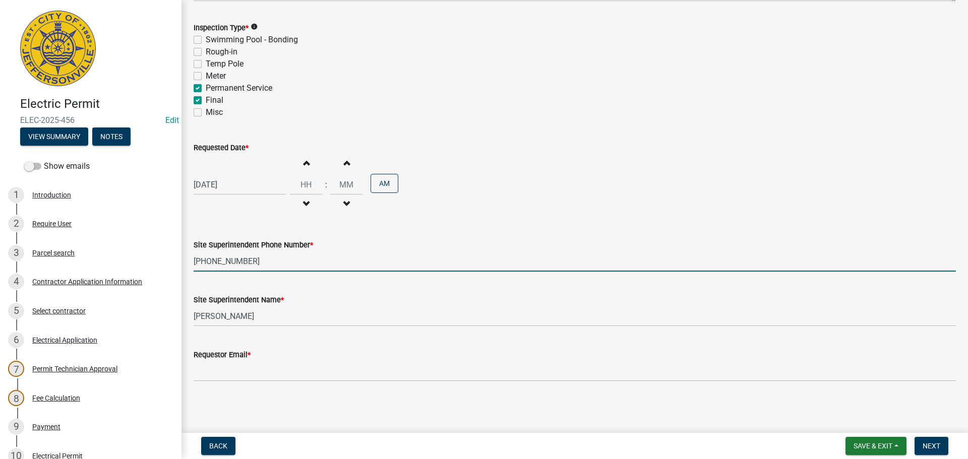
type input "502-797-1725"
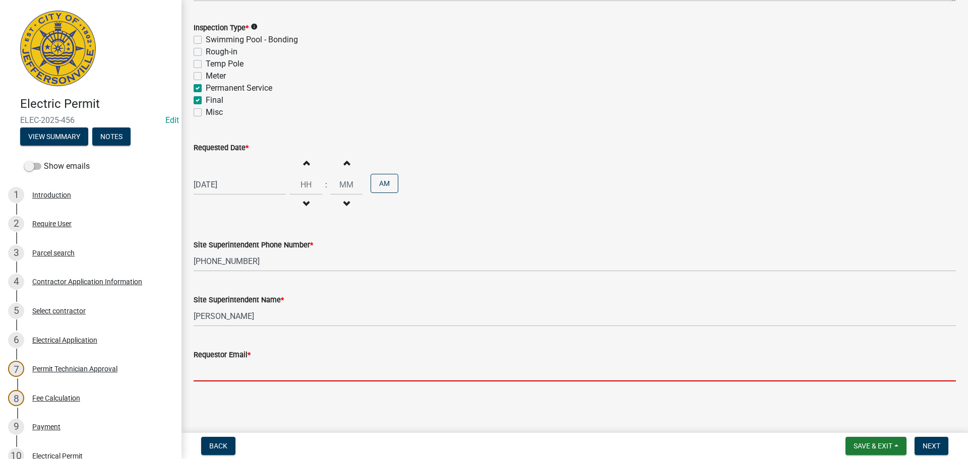
click at [215, 374] on input "Requestor Email *" at bounding box center [575, 371] width 762 height 21
type input "mbottorff@cityofjeff.net"
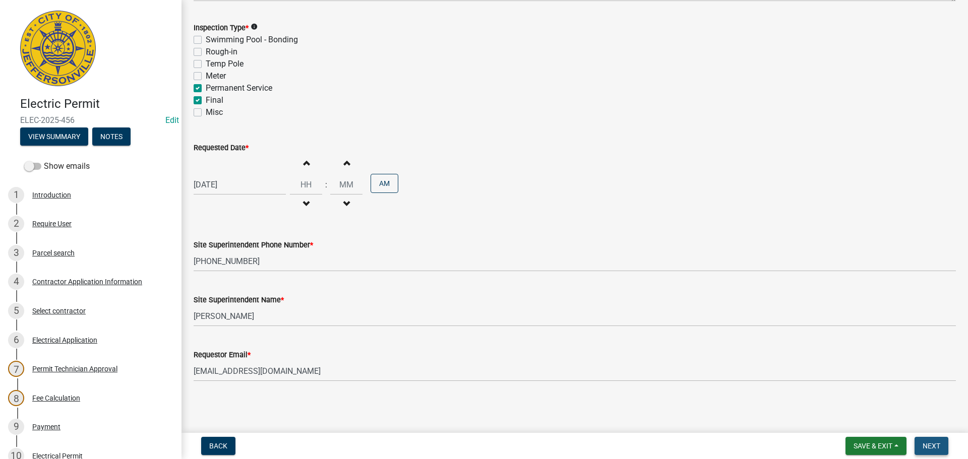
click at [937, 447] on span "Next" at bounding box center [932, 446] width 18 height 8
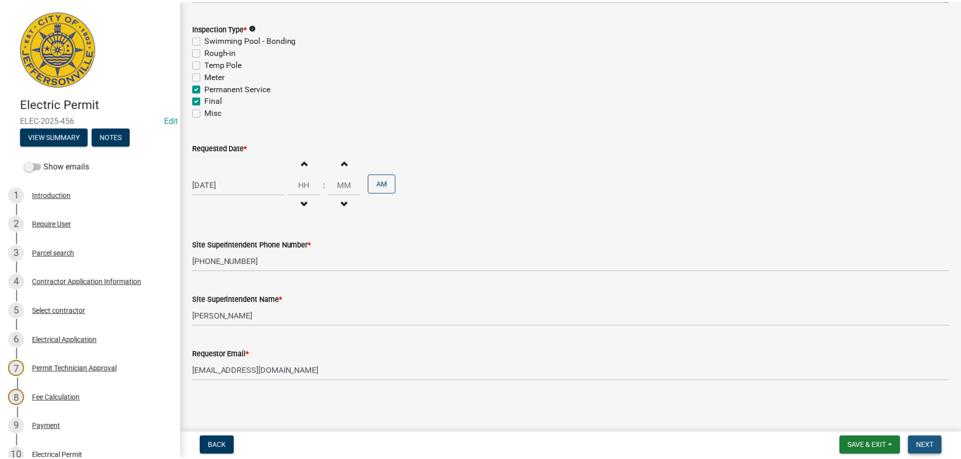
scroll to position [0, 0]
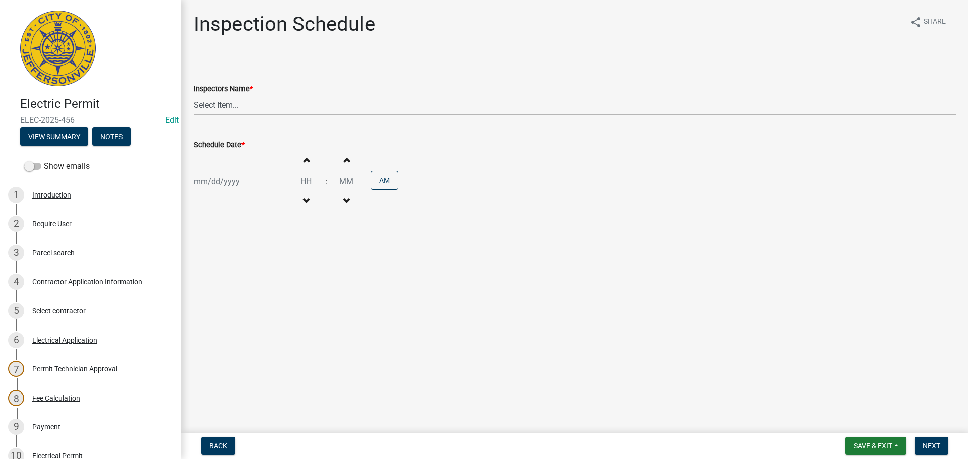
click at [211, 103] on select "Select Item... jramsey (Jeremy Ramsey) MaryFrey (Mary Frey) mkruer (Mike Kruer)…" at bounding box center [575, 105] width 762 height 21
select select "36a8b8f0-2ef8-43e9-ae06-718f51af8d36"
click at [194, 95] on select "Select Item... jramsey (Jeremy Ramsey) MaryFrey (Mary Frey) mkruer (Mike Kruer)…" at bounding box center [575, 105] width 762 height 21
select select "8"
select select "2025"
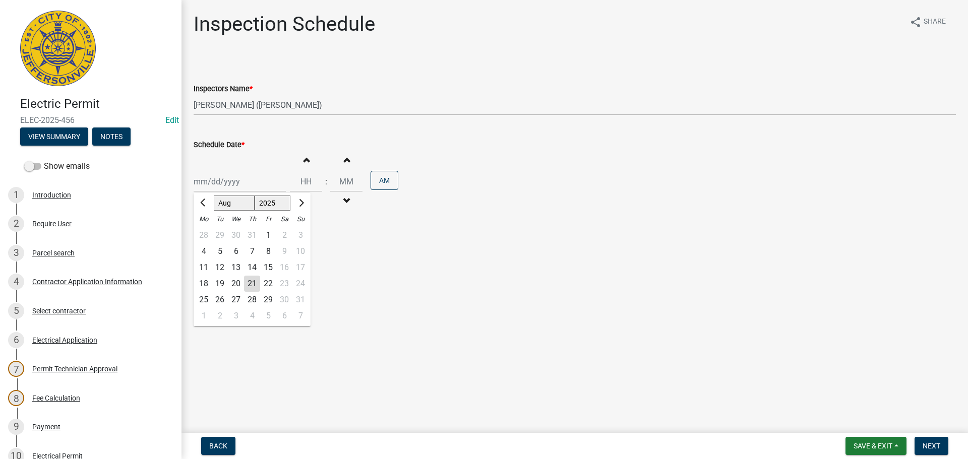
click at [212, 182] on div "Jan Feb Mar Apr May Jun Jul Aug Sep Oct Nov Dec 1525 1526 1527 1528 1529 1530 1…" at bounding box center [240, 181] width 92 height 21
click at [270, 286] on div "22" at bounding box center [268, 284] width 16 height 16
type input "08/22/2025"
click at [309, 177] on input "Hours" at bounding box center [306, 181] width 32 height 21
type input "01"
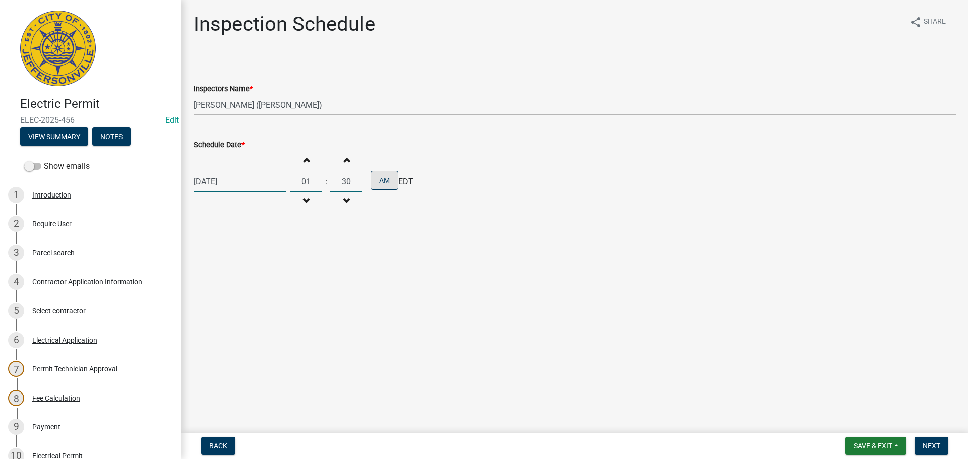
type input "30"
click at [382, 183] on button "AM" at bounding box center [385, 180] width 28 height 19
click at [933, 445] on span "Next" at bounding box center [932, 446] width 18 height 8
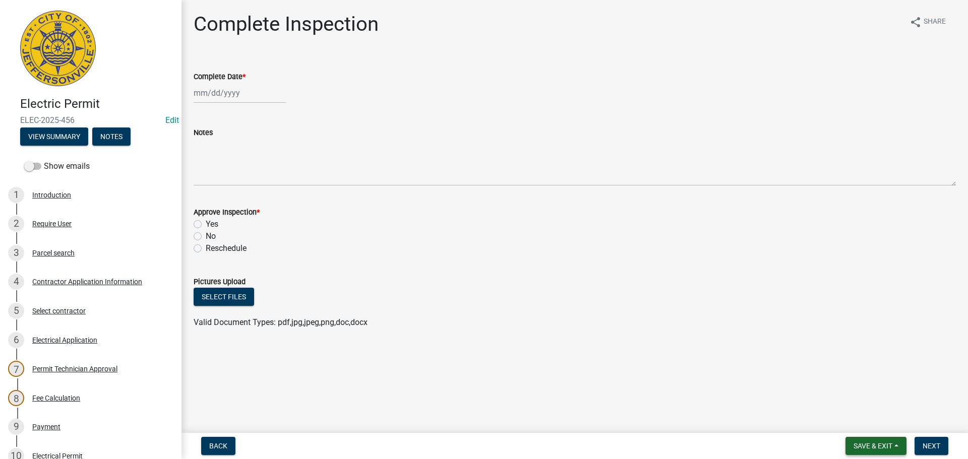
click at [865, 443] on span "Save & Exit" at bounding box center [873, 446] width 39 height 8
click at [857, 425] on button "Save & Exit" at bounding box center [866, 420] width 81 height 24
